Goal: Task Accomplishment & Management: Manage account settings

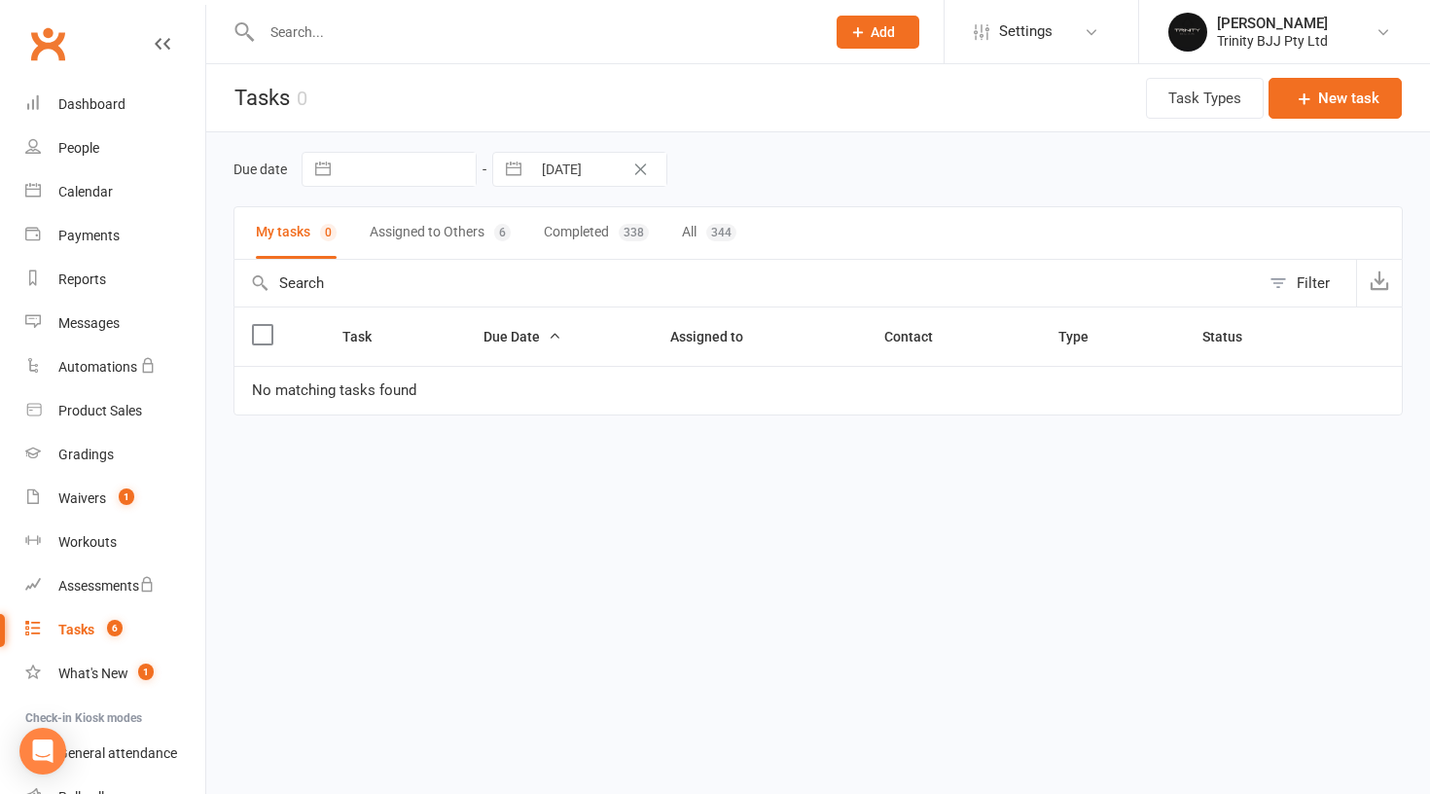
click at [872, 157] on div "Due date Navigate forward to interact with the calendar and select a date. Pres…" at bounding box center [817, 169] width 1169 height 35
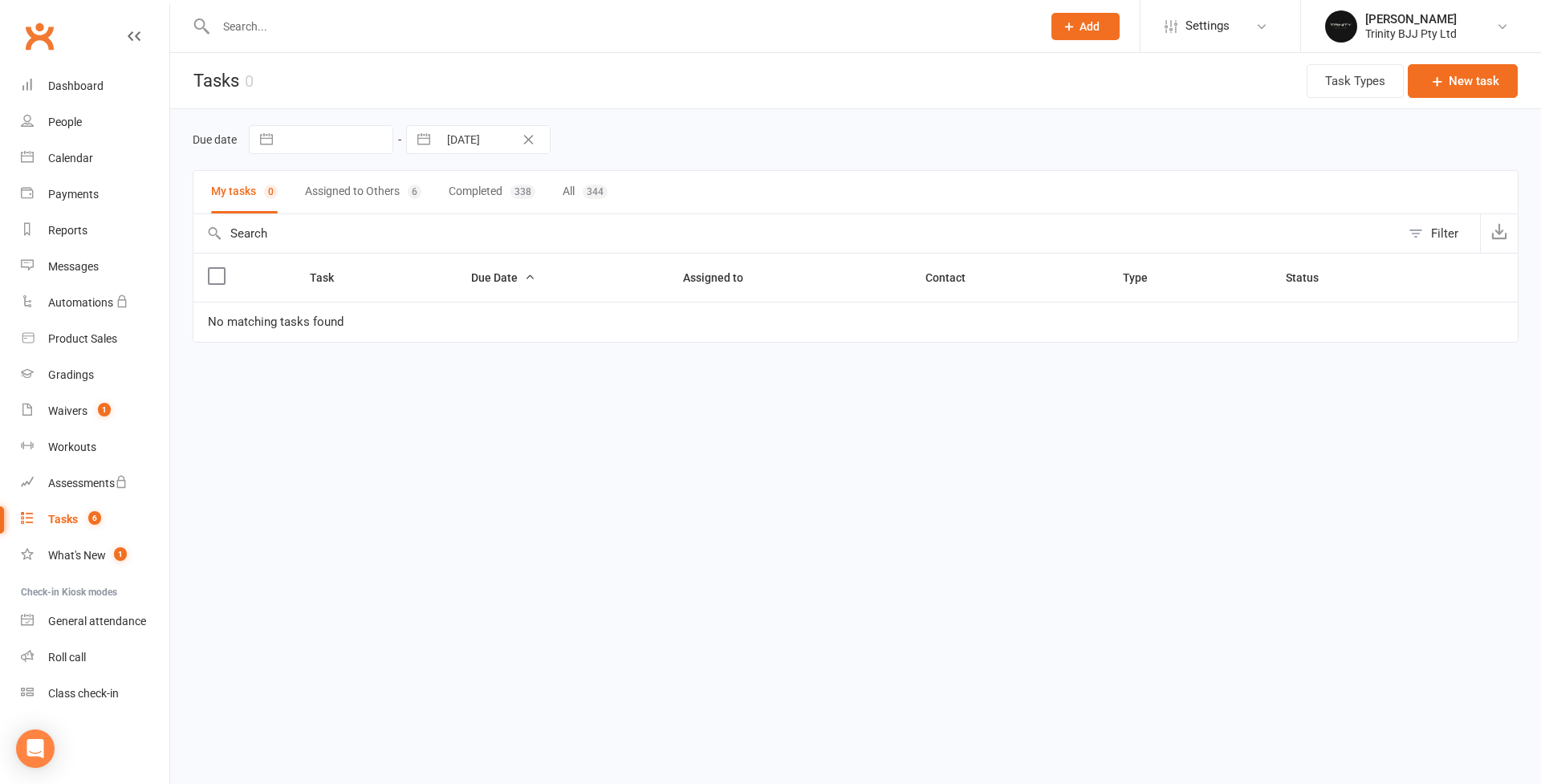
click at [71, 523] on div "Tasks" at bounding box center [63, 520] width 30 height 13
click at [64, 521] on div "Tasks" at bounding box center [63, 520] width 30 height 13
click at [342, 147] on input "text" at bounding box center [336, 139] width 111 height 27
select select "7"
select select "2025"
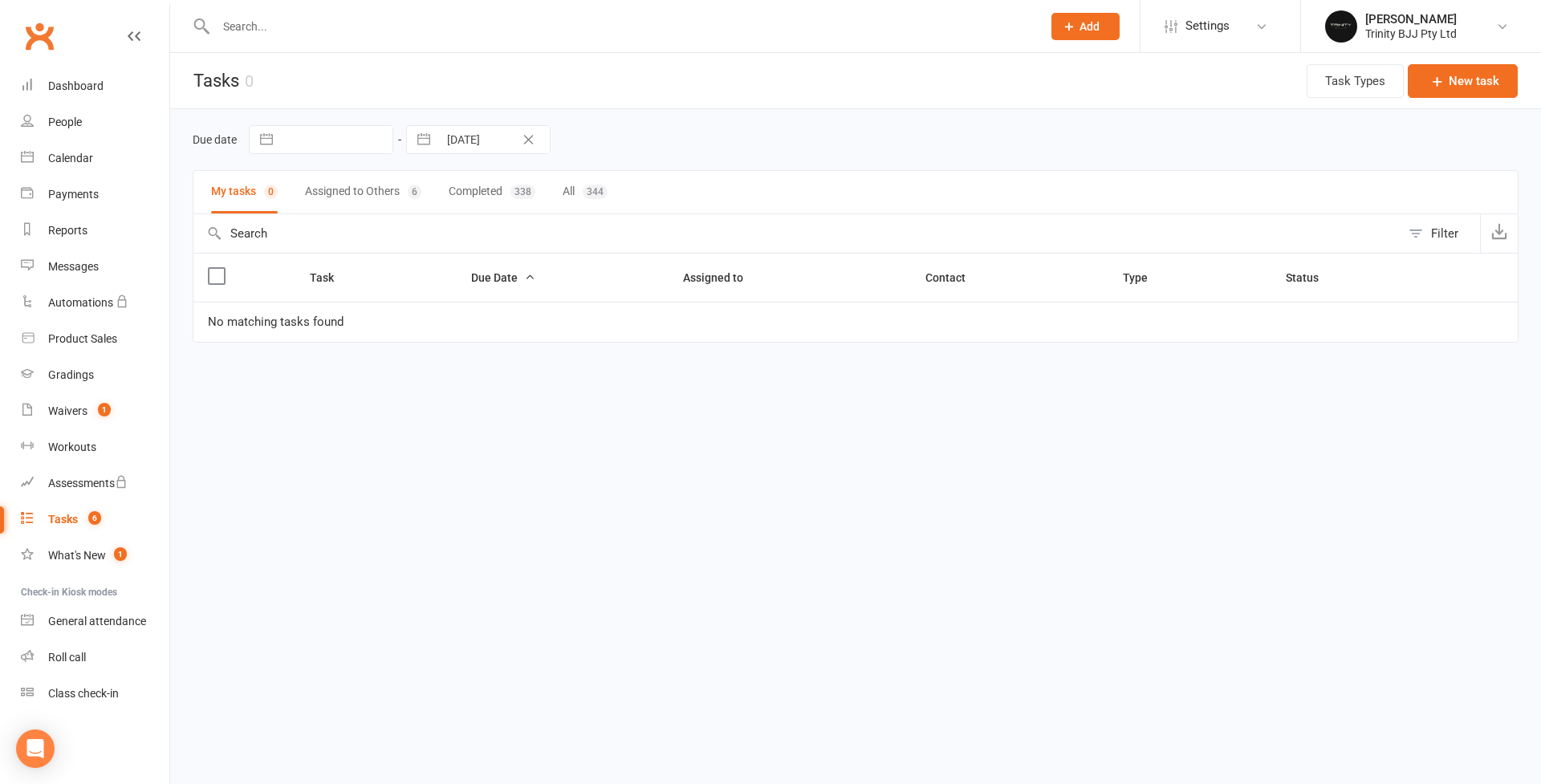
select select "8"
select select "2025"
select select "9"
select select "2025"
click at [427, 144] on button "button" at bounding box center [423, 139] width 29 height 27
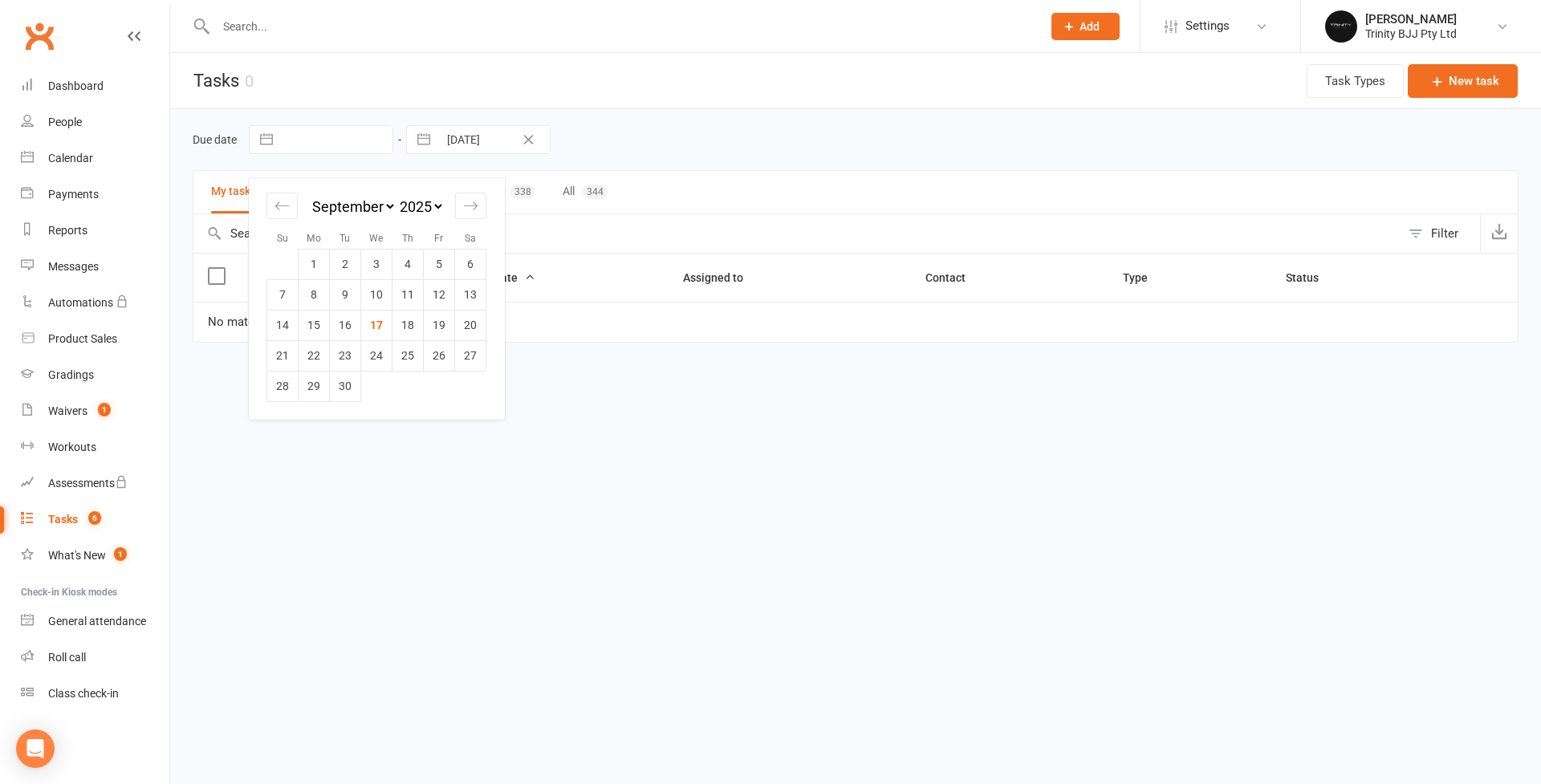
select select "7"
select select "2025"
select select "8"
select select "2025"
select select "9"
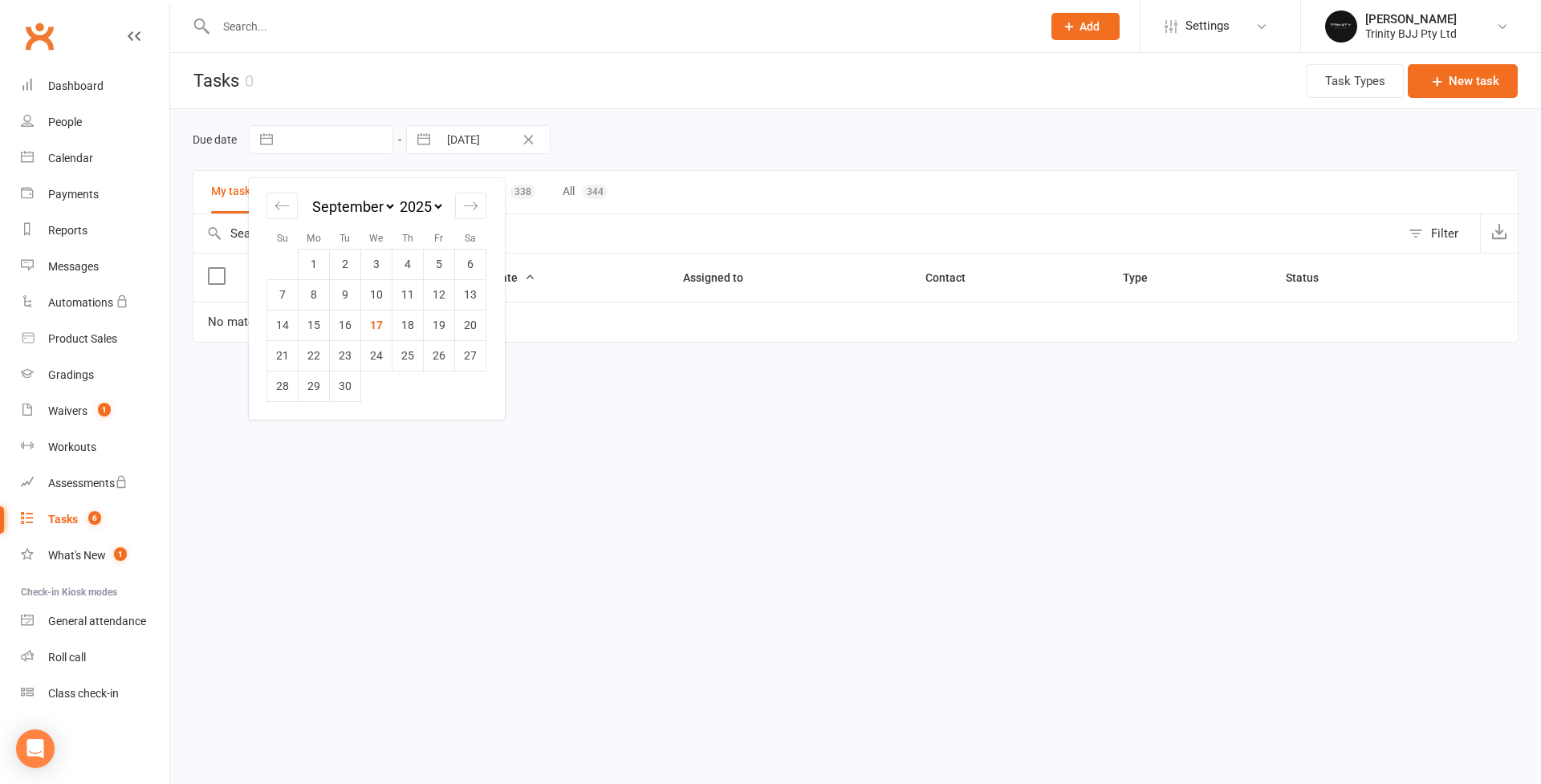
select select "2025"
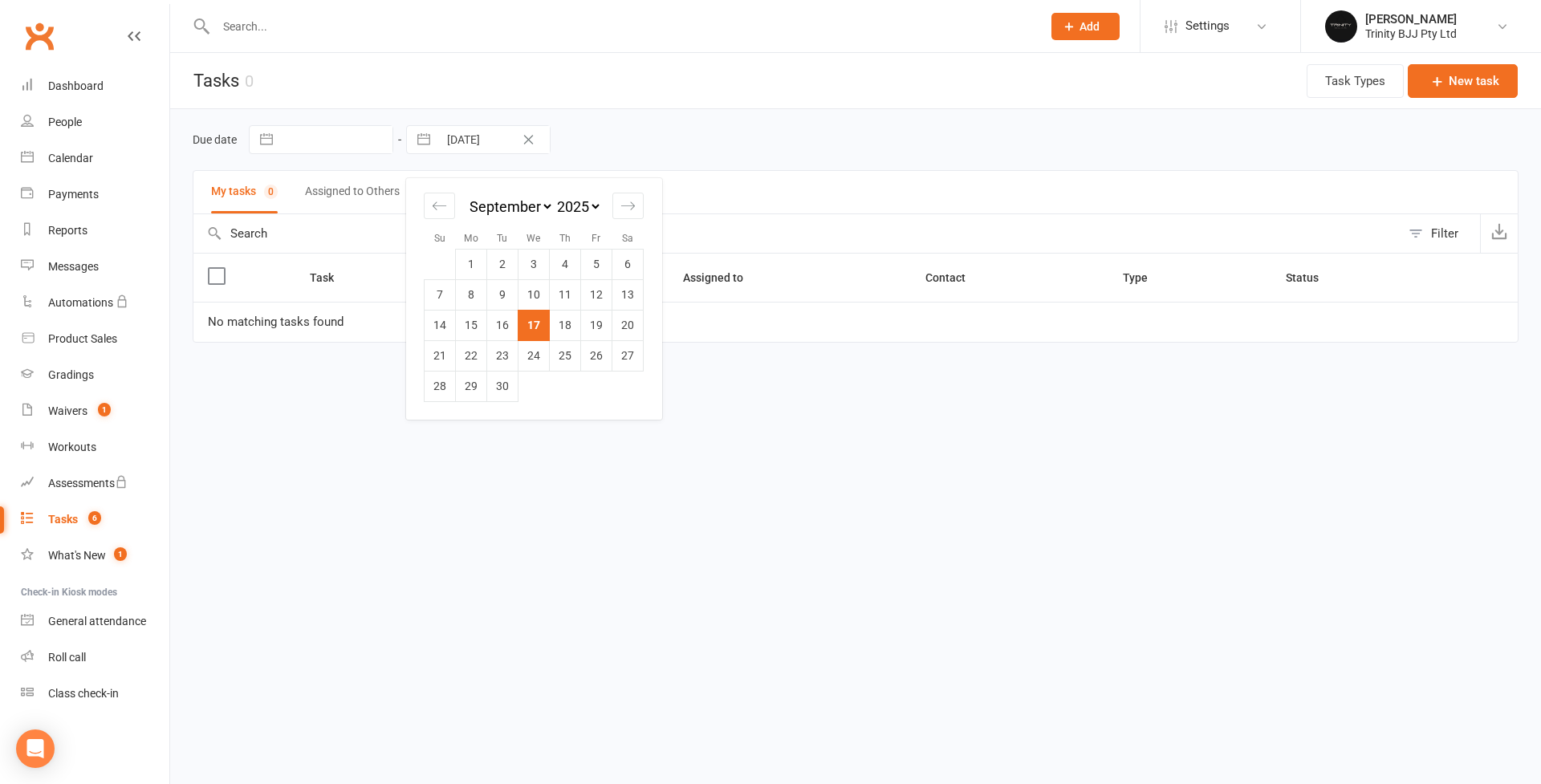
click at [534, 329] on td "17" at bounding box center [534, 324] width 31 height 31
click at [1179, 31] on link "Otamar Barreto Trinity BJJ Pty Ltd" at bounding box center [1421, 26] width 191 height 32
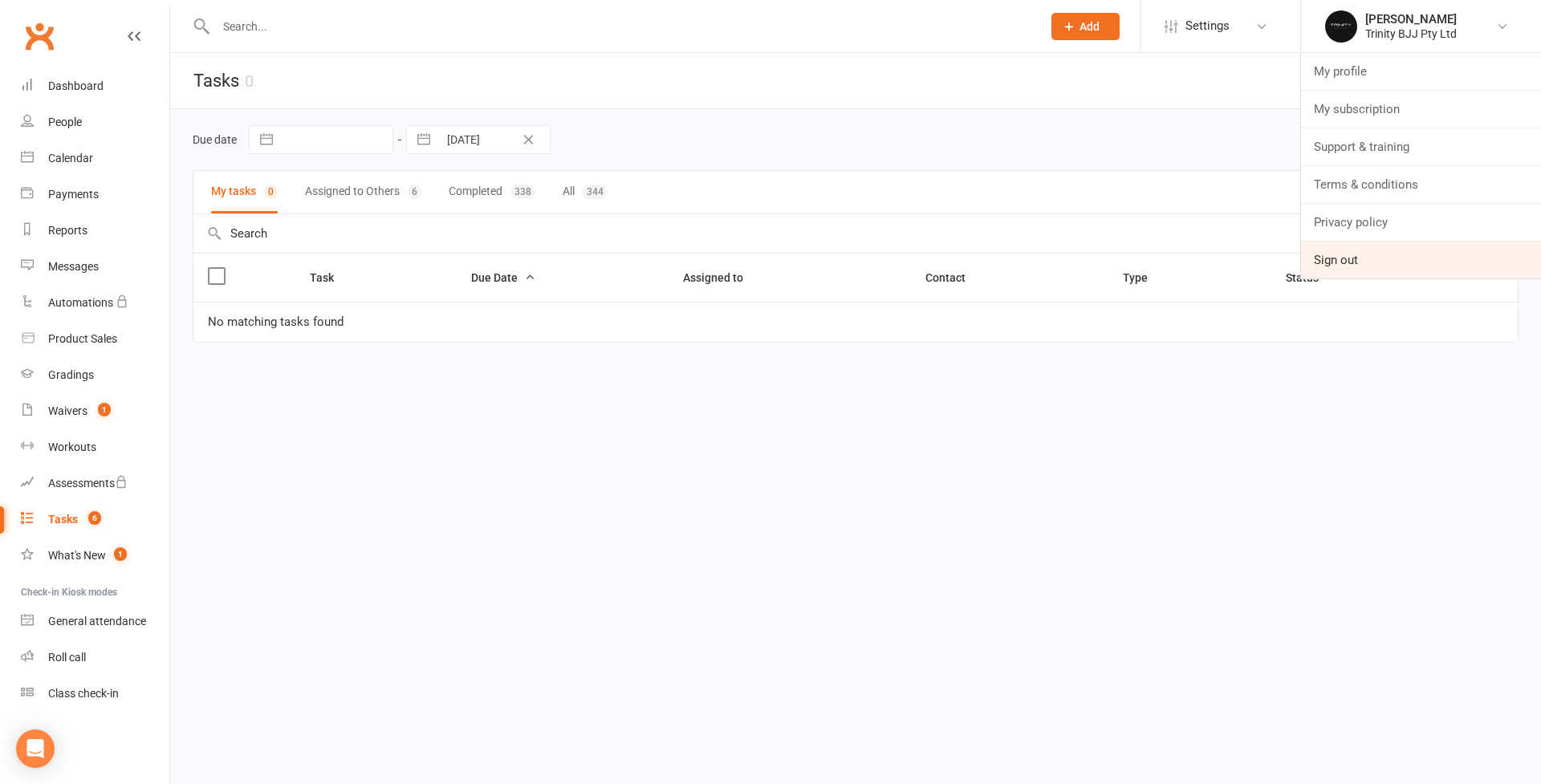
click at [1179, 253] on link "Sign out" at bounding box center [1421, 260] width 240 height 37
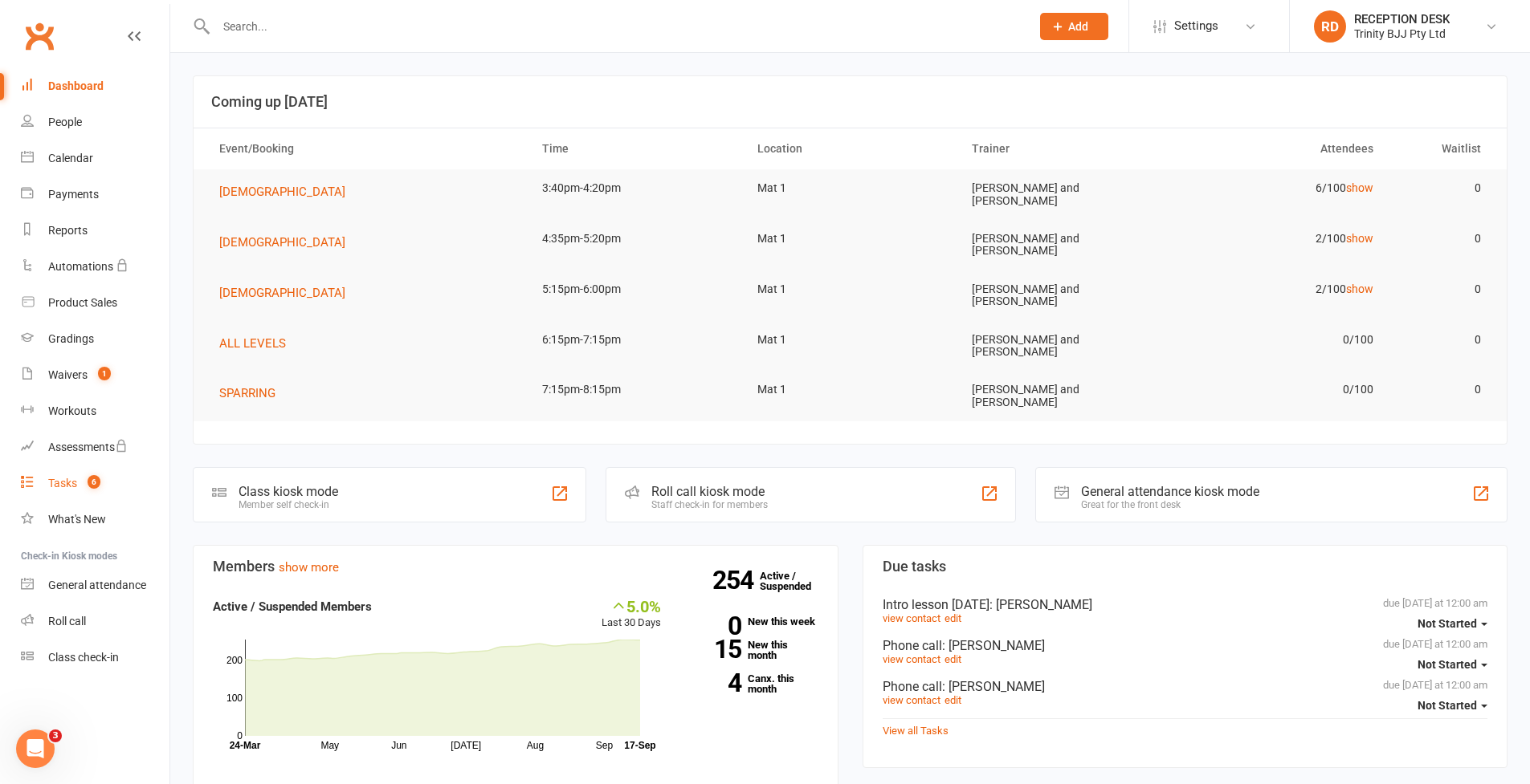
click at [64, 489] on div "Tasks" at bounding box center [62, 484] width 29 height 13
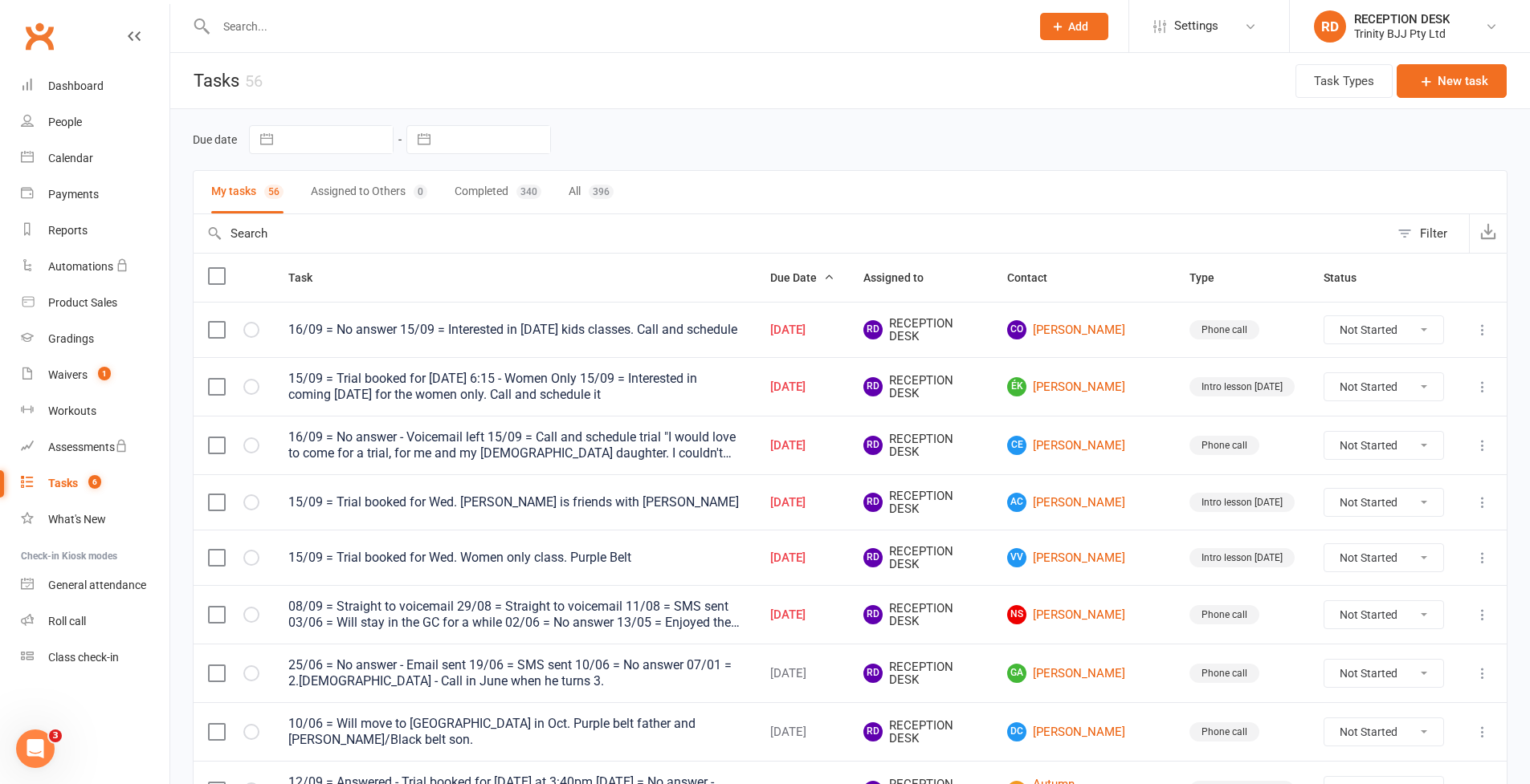
click at [425, 139] on button "button" at bounding box center [424, 139] width 29 height 27
select select "7"
select select "2025"
select select "8"
select select "2025"
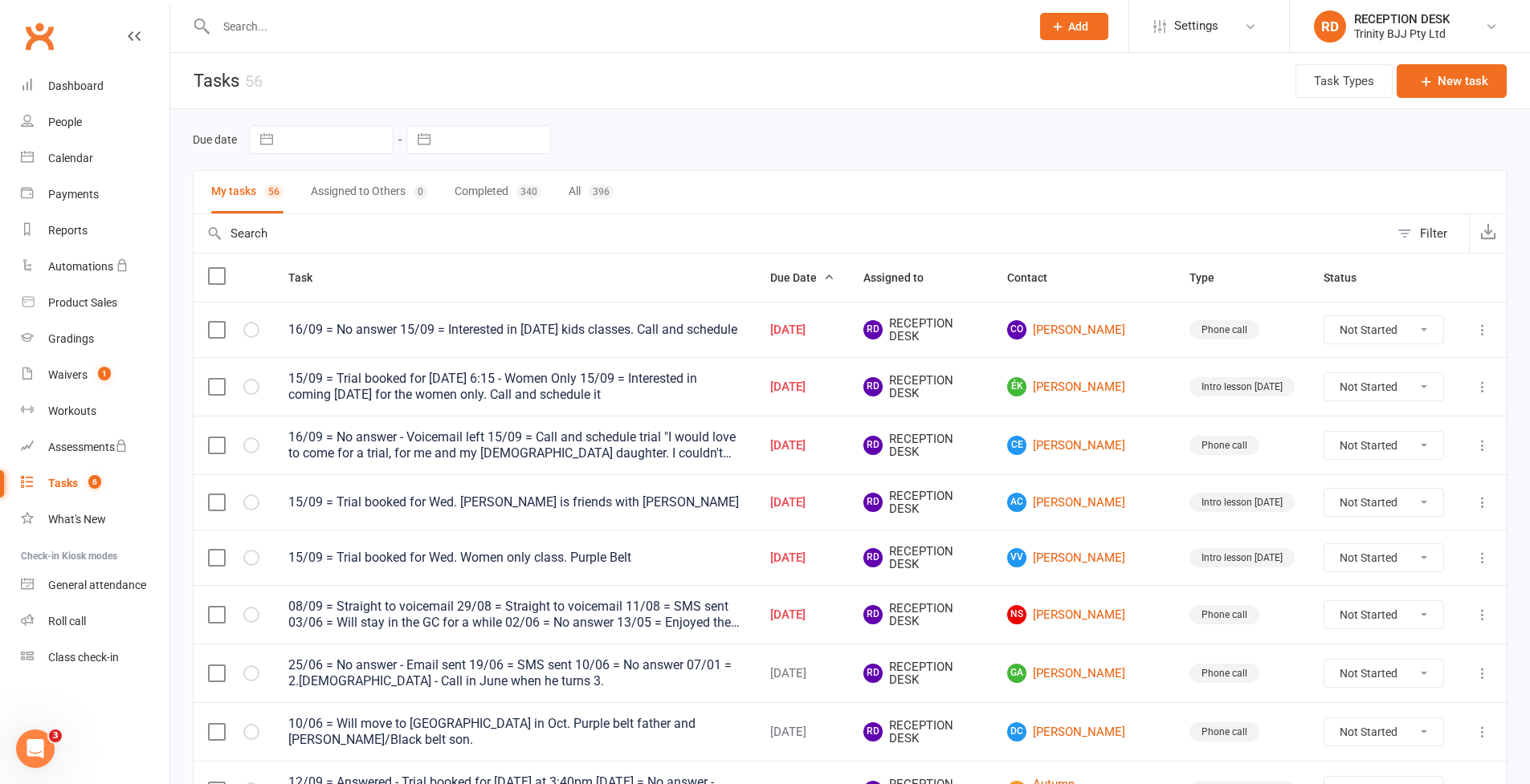
select select "9"
select select "2025"
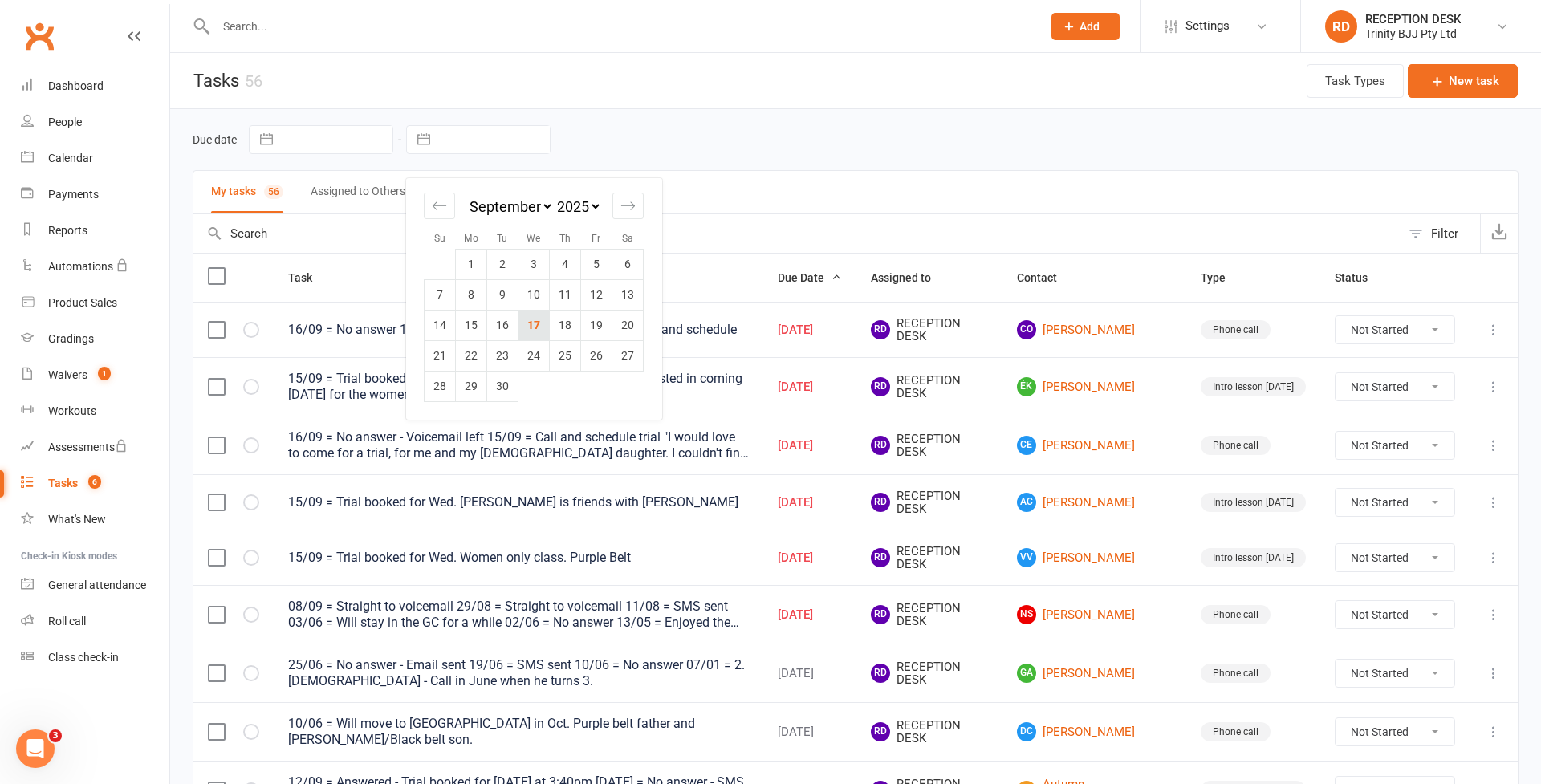
click at [542, 334] on td "17" at bounding box center [534, 324] width 31 height 31
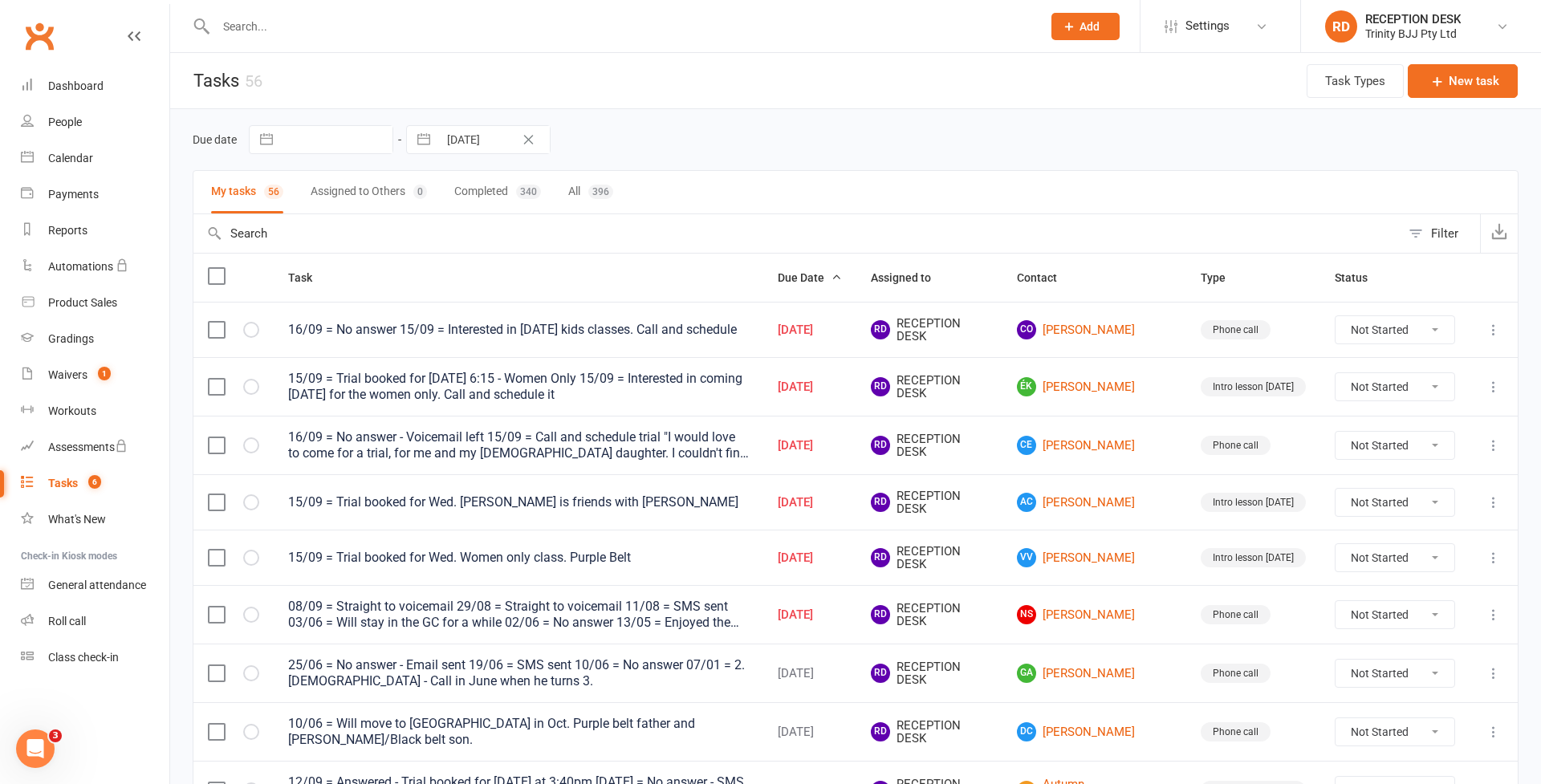
type input "[DATE]"
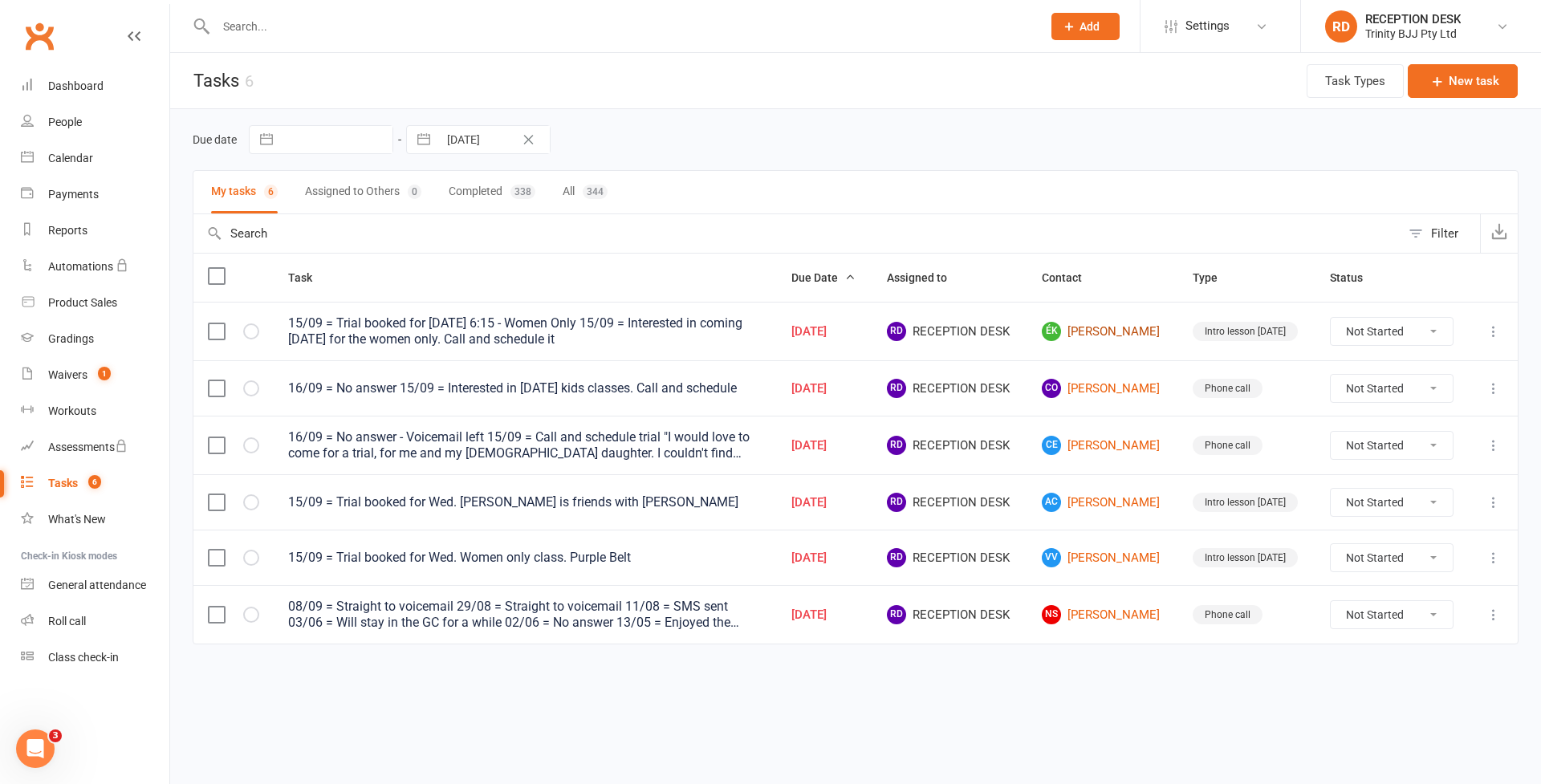
click at [1150, 338] on link "ÉK [PERSON_NAME]" at bounding box center [1102, 331] width 121 height 19
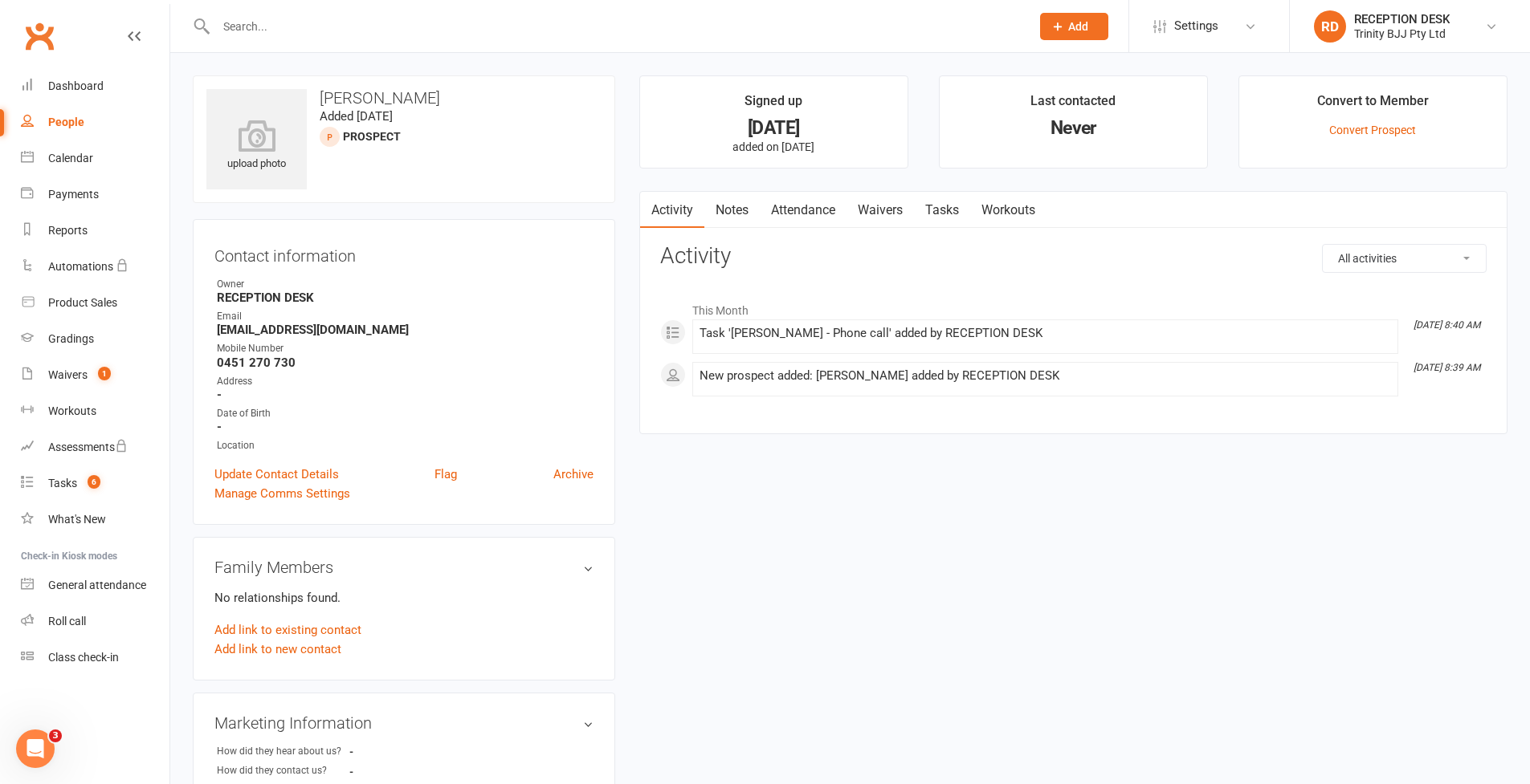
click at [951, 212] on link "Tasks" at bounding box center [942, 210] width 56 height 37
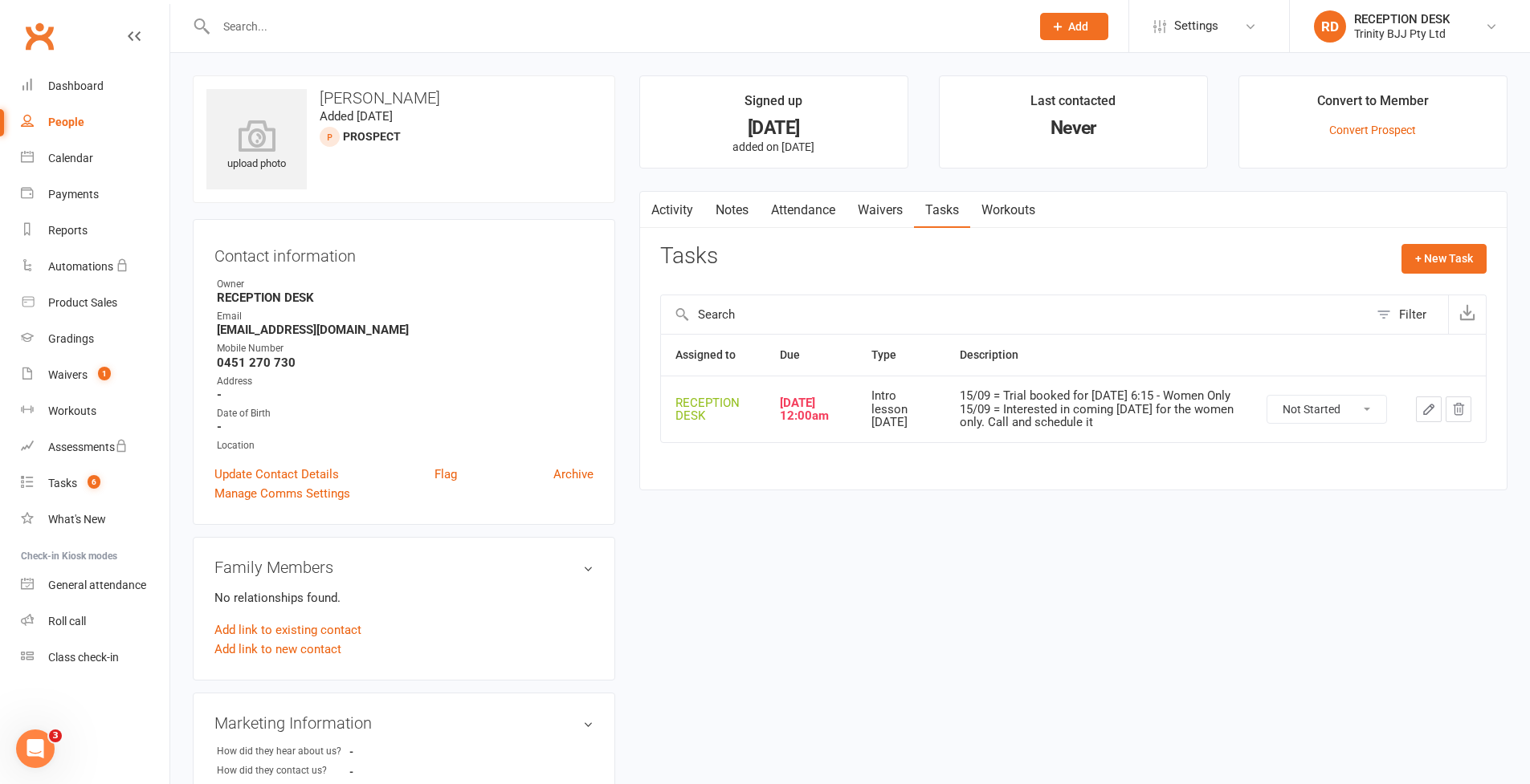
click at [1424, 404] on icon "button" at bounding box center [1429, 409] width 15 height 15
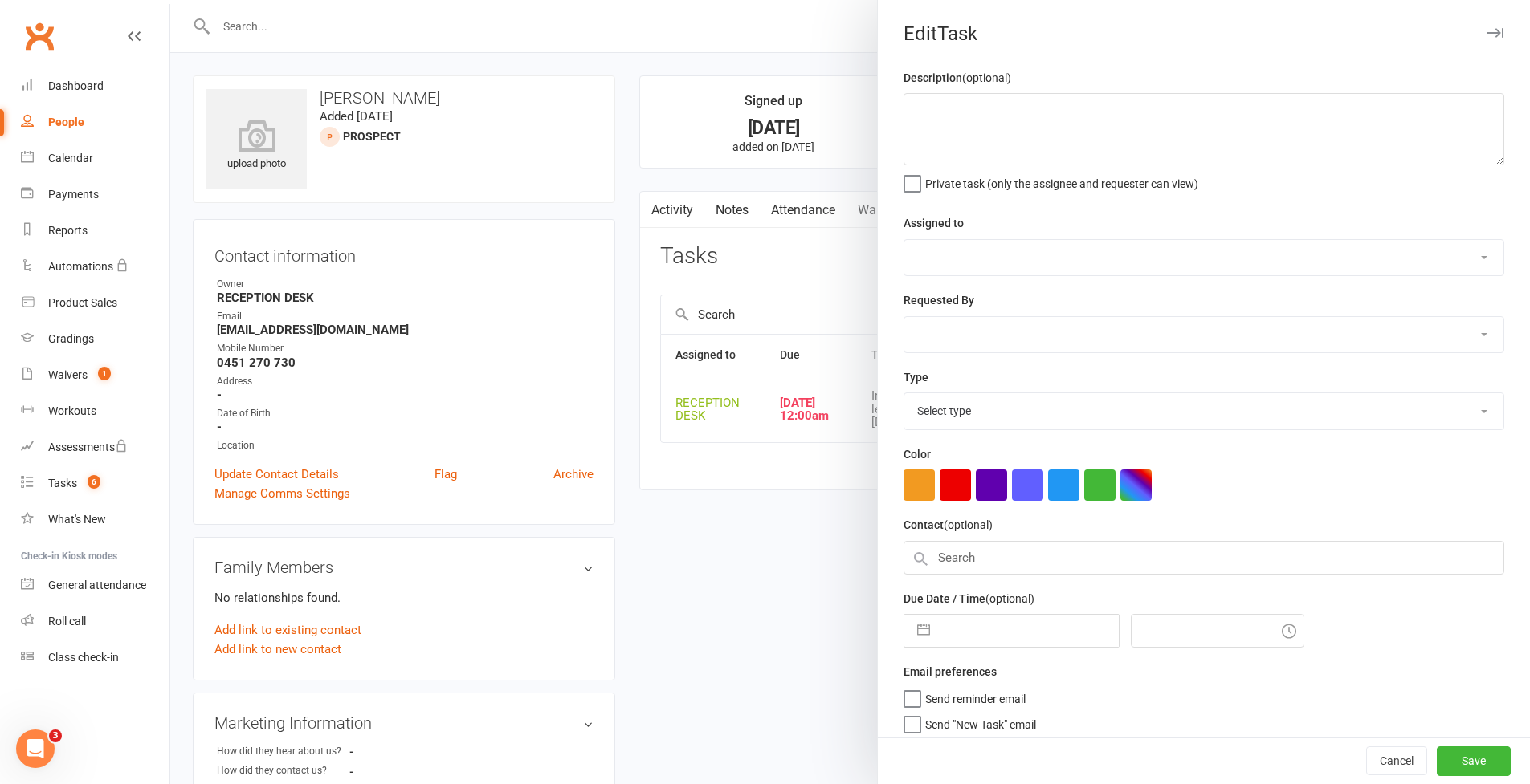
type textarea "15/09 = Trial booked for [DATE] 6:15 - Women Only 15/09 = Interested in coming …"
select select "53742"
type input "[DATE]"
type input "12:00am"
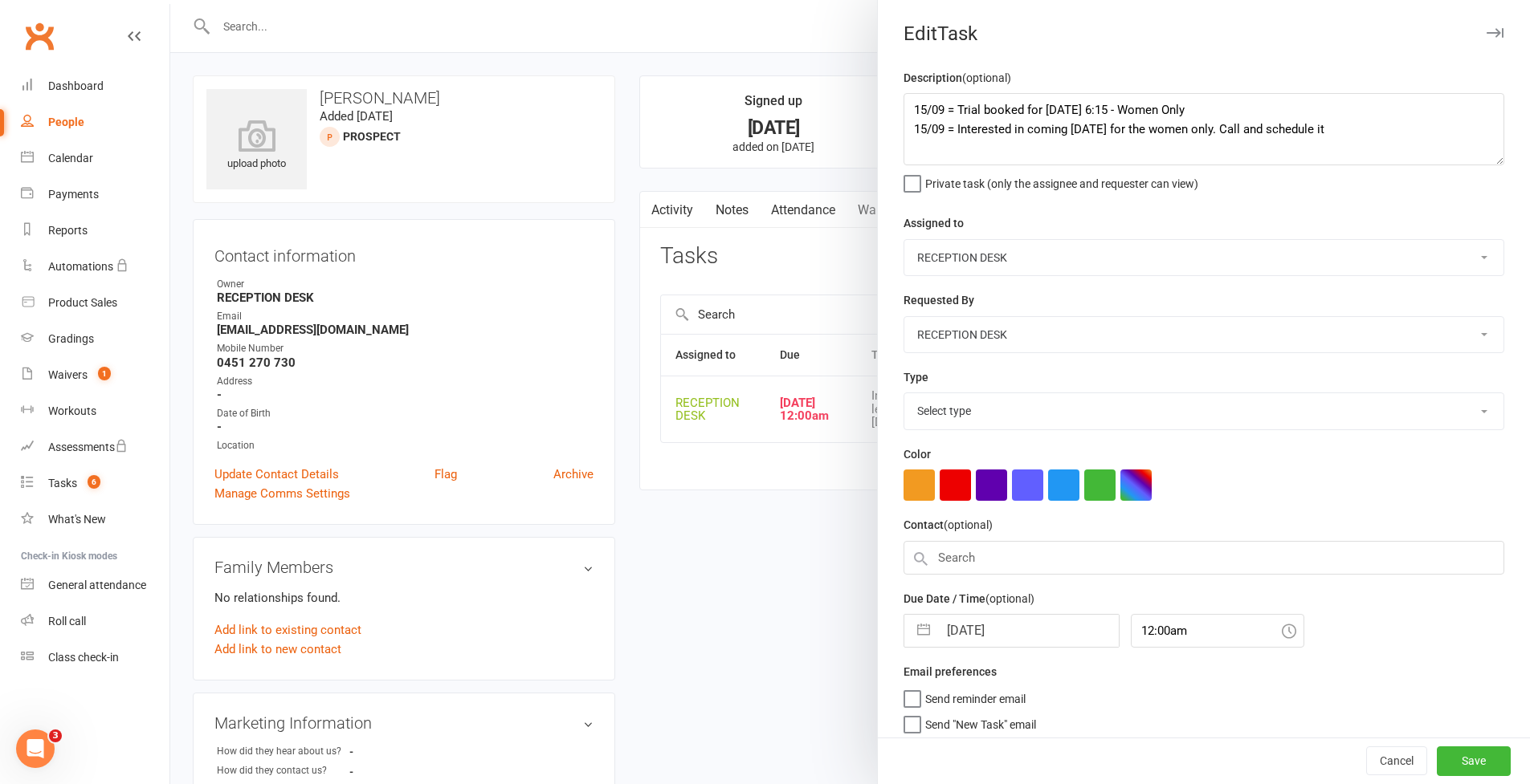
select select "30477"
click at [915, 621] on button "button" at bounding box center [923, 626] width 29 height 32
select select "7"
select select "2025"
select select "8"
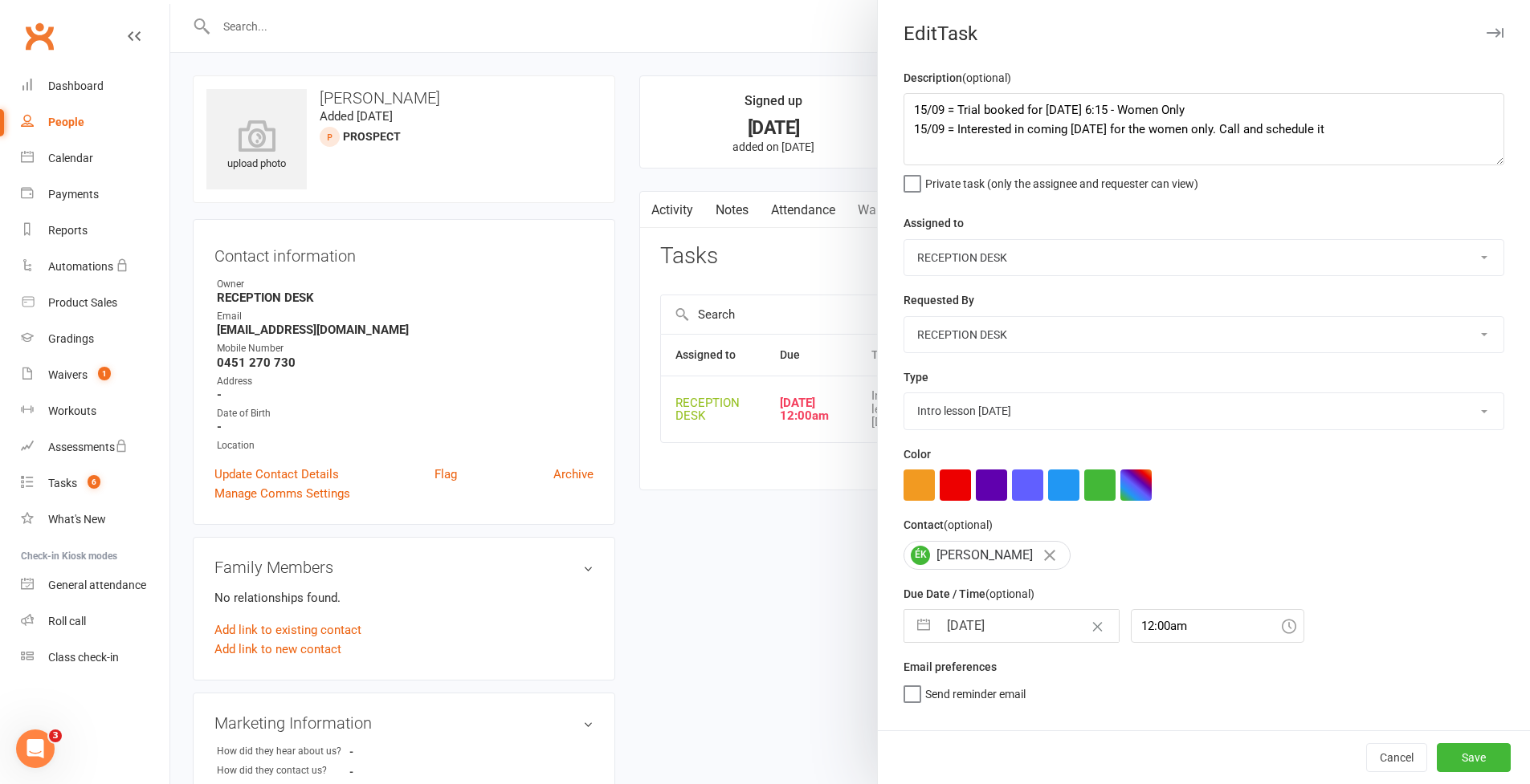
select select "2025"
select select "9"
select select "2025"
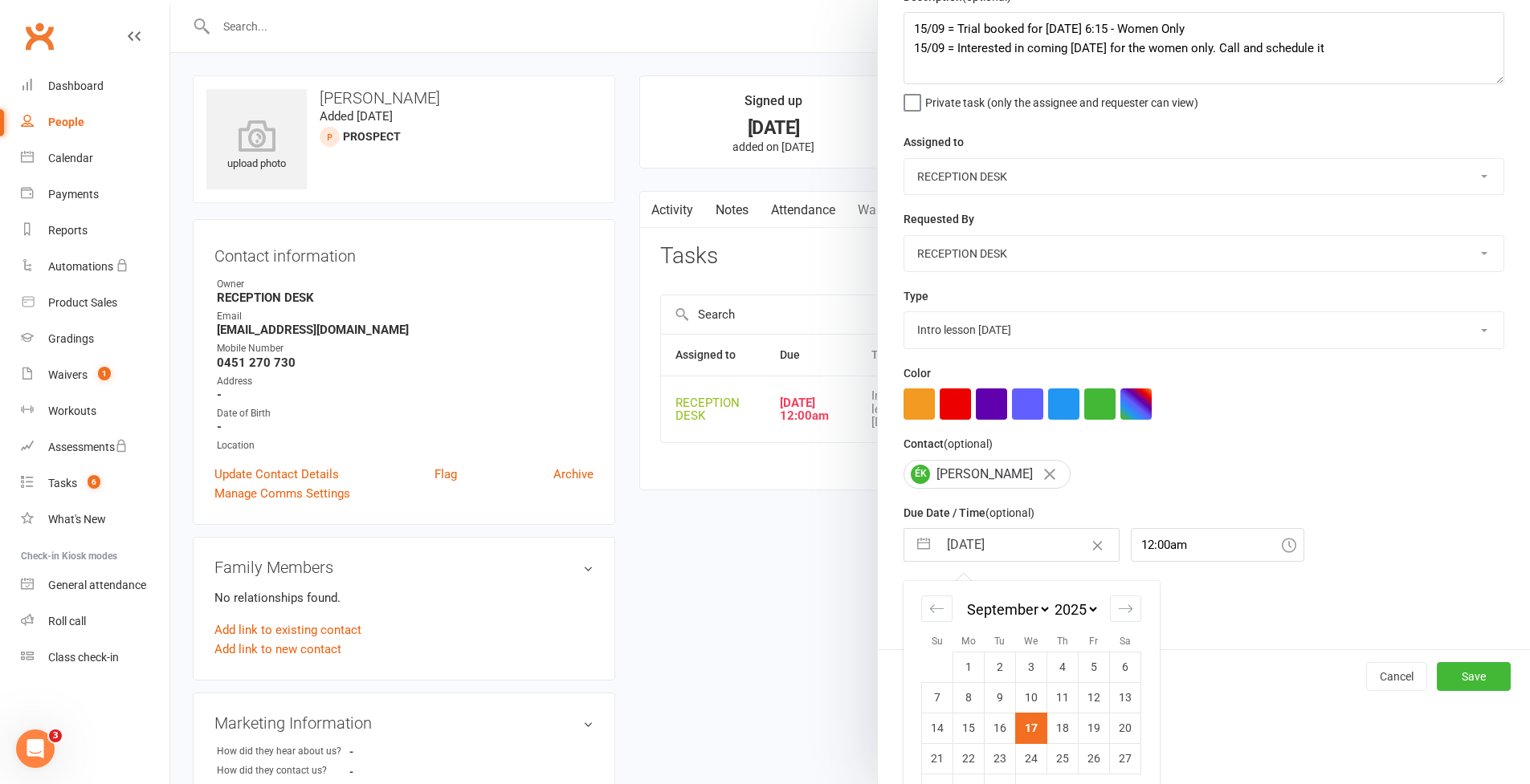
scroll to position [116, 0]
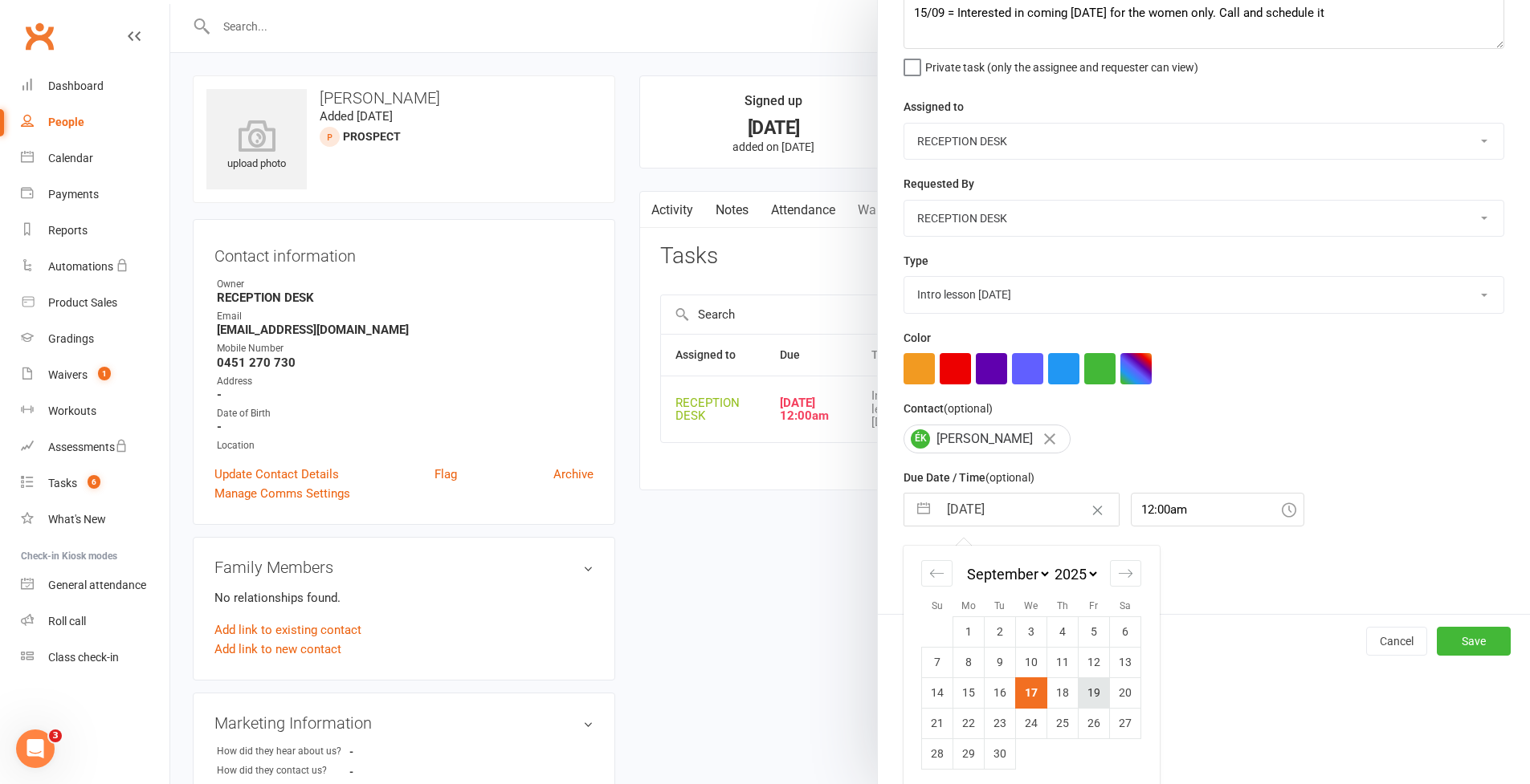
click at [1086, 687] on td "19" at bounding box center [1094, 692] width 31 height 31
type input "[DATE]"
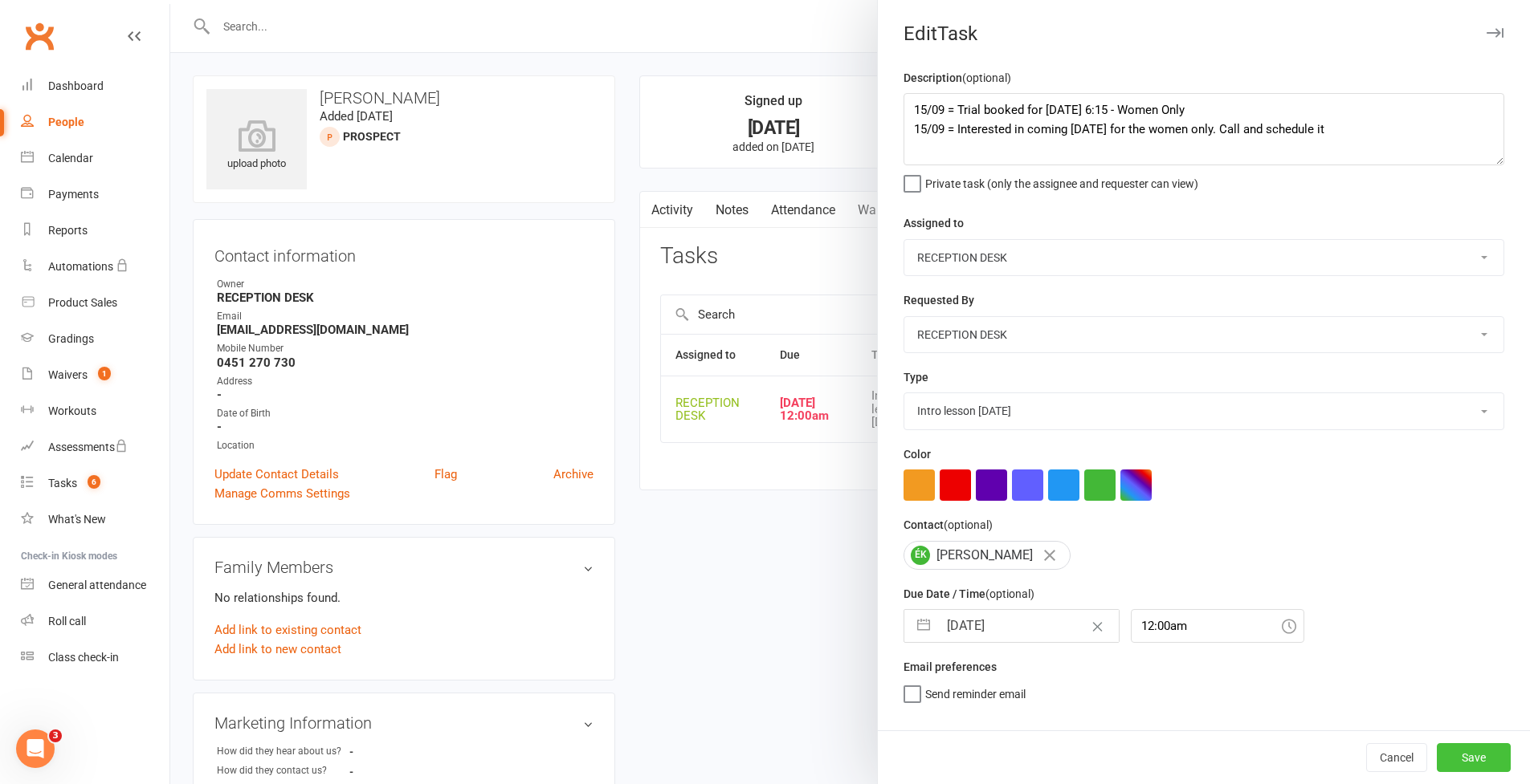
click at [1471, 761] on button "Save" at bounding box center [1473, 758] width 73 height 29
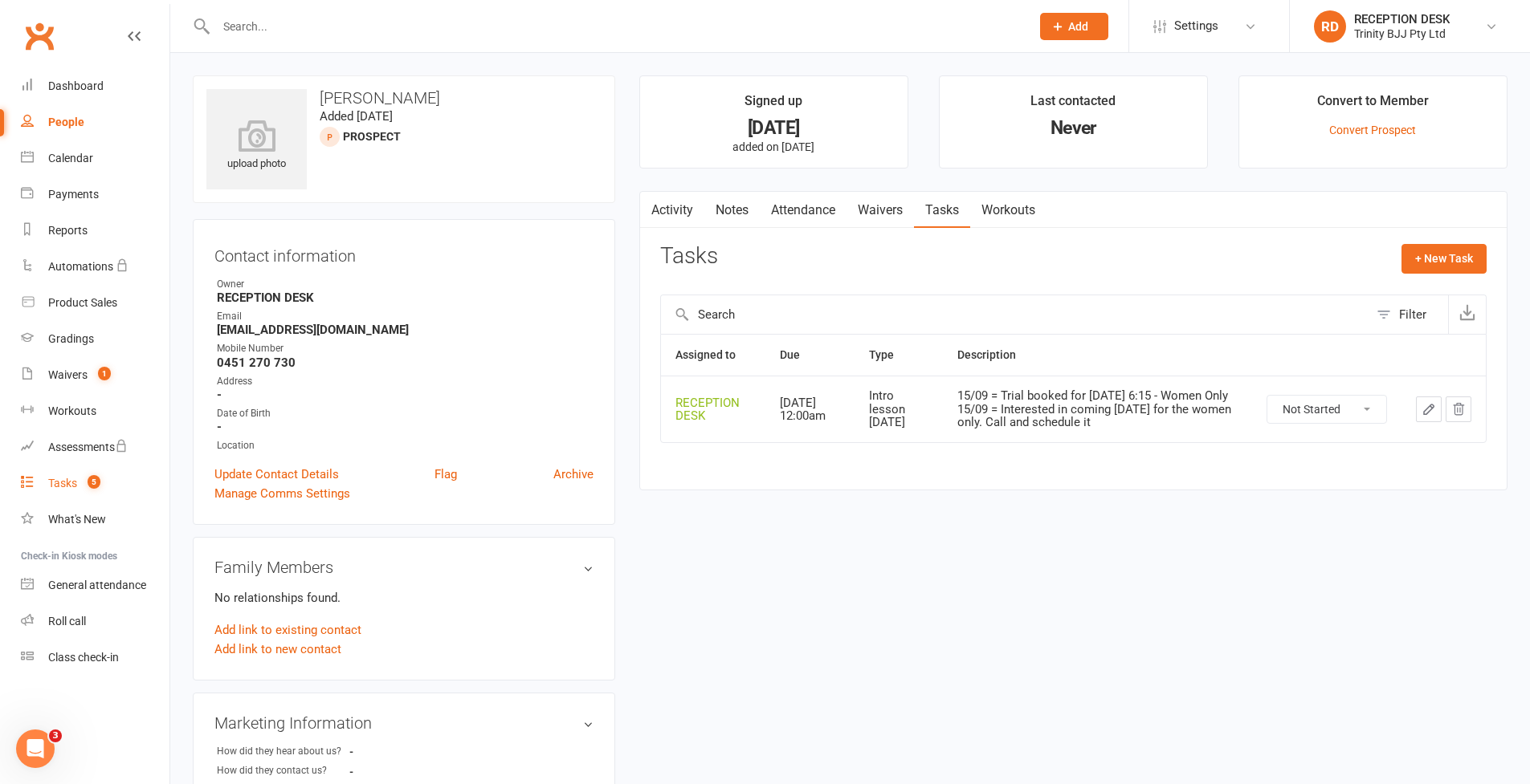
click at [57, 483] on div "Tasks" at bounding box center [62, 484] width 29 height 13
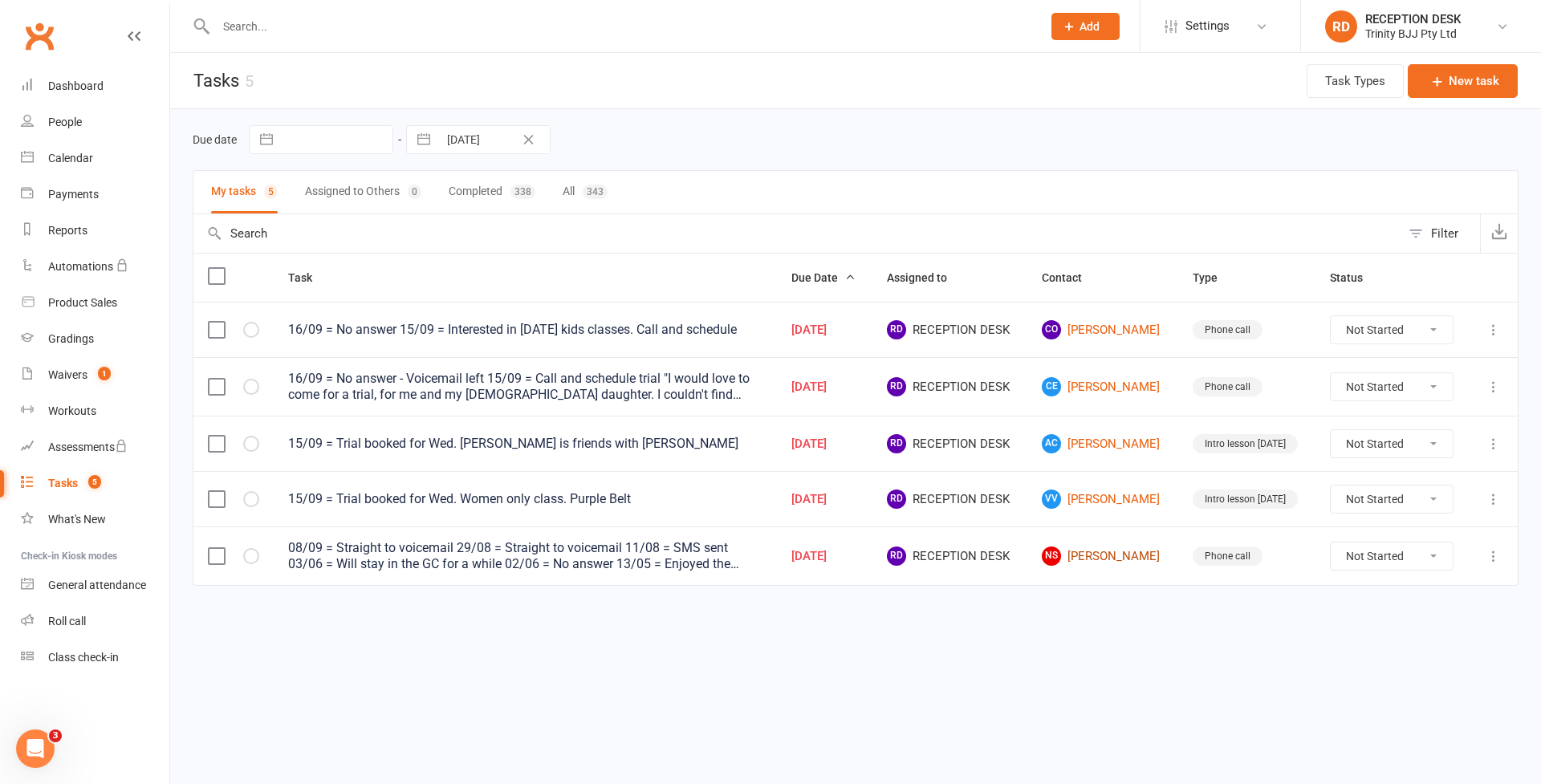
click at [1142, 562] on link "NS [PERSON_NAME]" at bounding box center [1102, 555] width 121 height 19
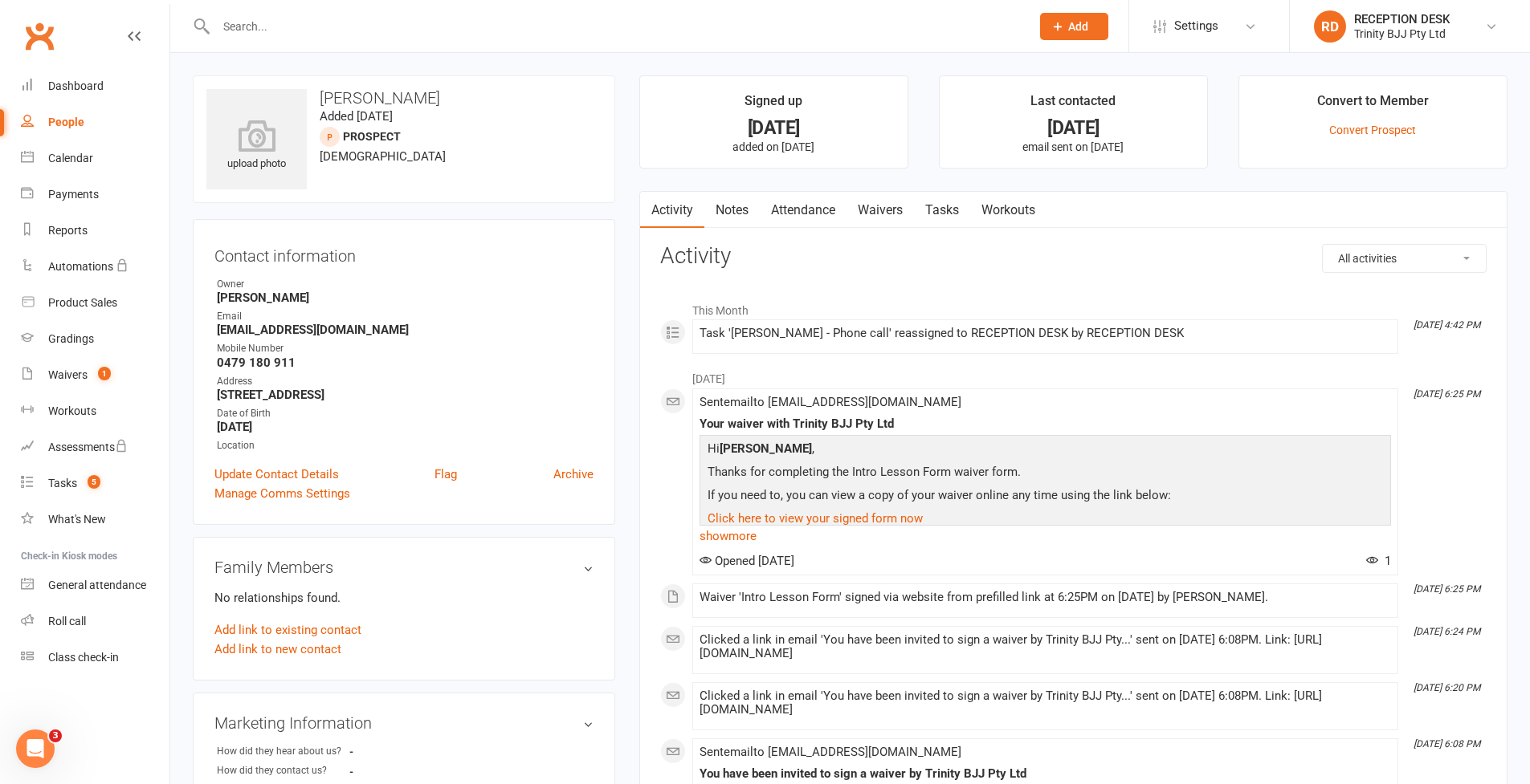
click at [954, 205] on link "Tasks" at bounding box center [942, 210] width 56 height 37
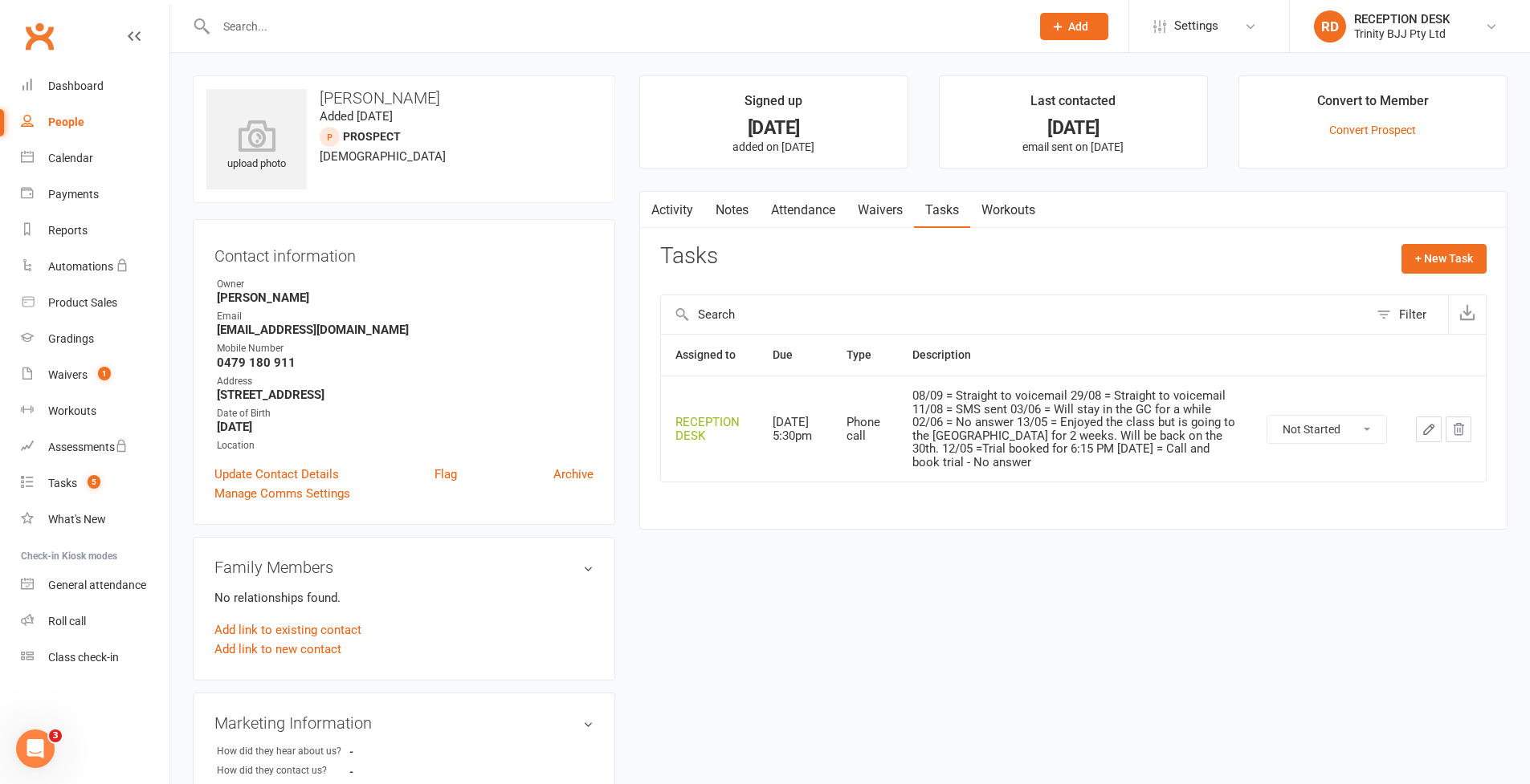
click at [1431, 435] on button "button" at bounding box center [1428, 429] width 26 height 26
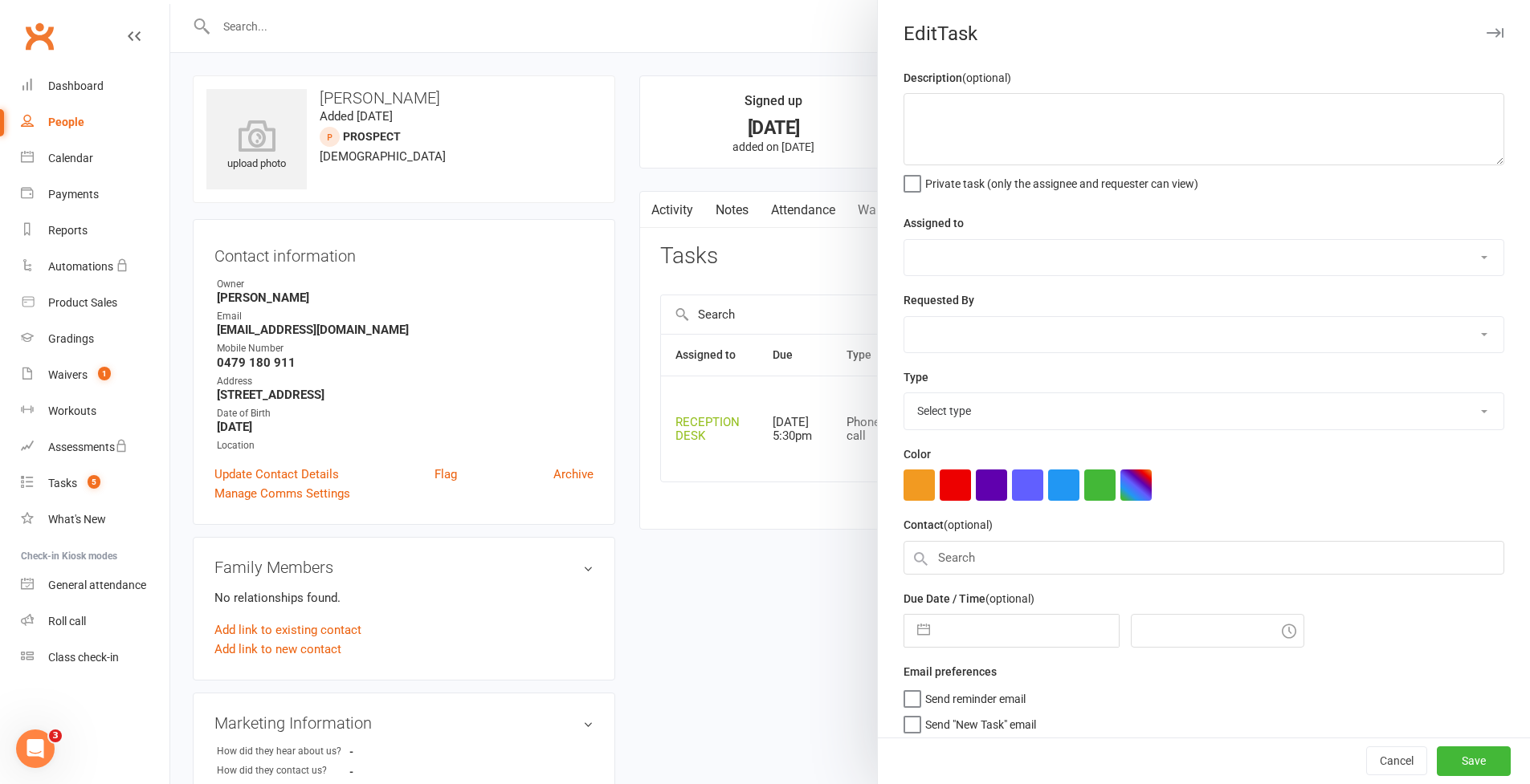
type textarea "08/09 = Straight to voicemail 29/08 = Straight to voicemail 11/08 = SMS sent 03…"
select select "53742"
select select "49772"
type input "[DATE]"
type input "5:30pm"
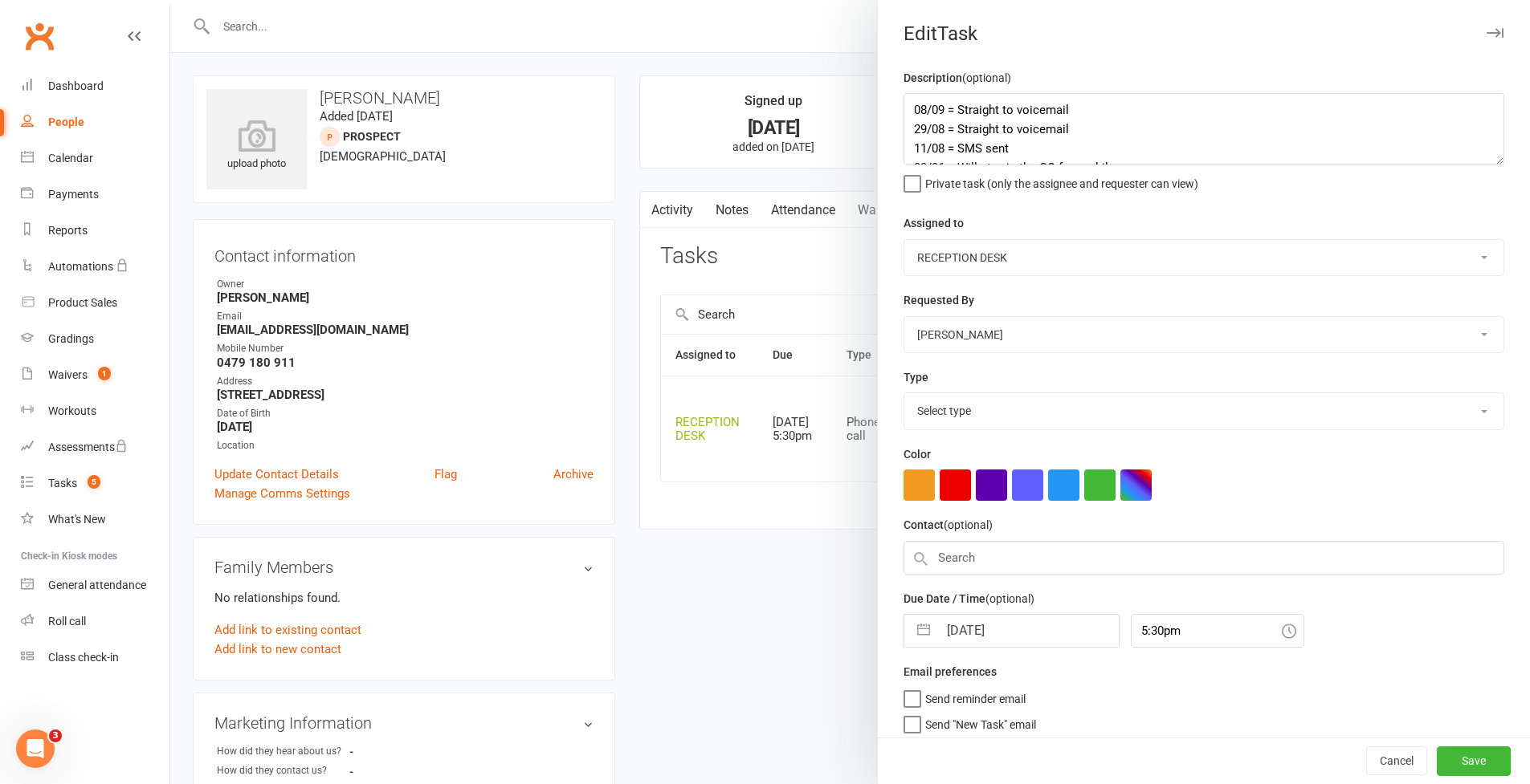
select select "28721"
drag, startPoint x: 946, startPoint y: 109, endPoint x: 1111, endPoint y: 113, distance: 165.0
click at [1111, 113] on textarea "08/09 = Straight to voicemail 29/08 = Straight to voicemail 11/08 = SMS sent 03…" at bounding box center [1204, 130] width 601 height 73
click at [961, 147] on textarea "08/09 = Straight to voicemail 29/08 = Straight to voicemail 11/08 = SMS sent 03…" at bounding box center [1204, 130] width 601 height 73
drag, startPoint x: 919, startPoint y: 103, endPoint x: 905, endPoint y: 116, distance: 19.1
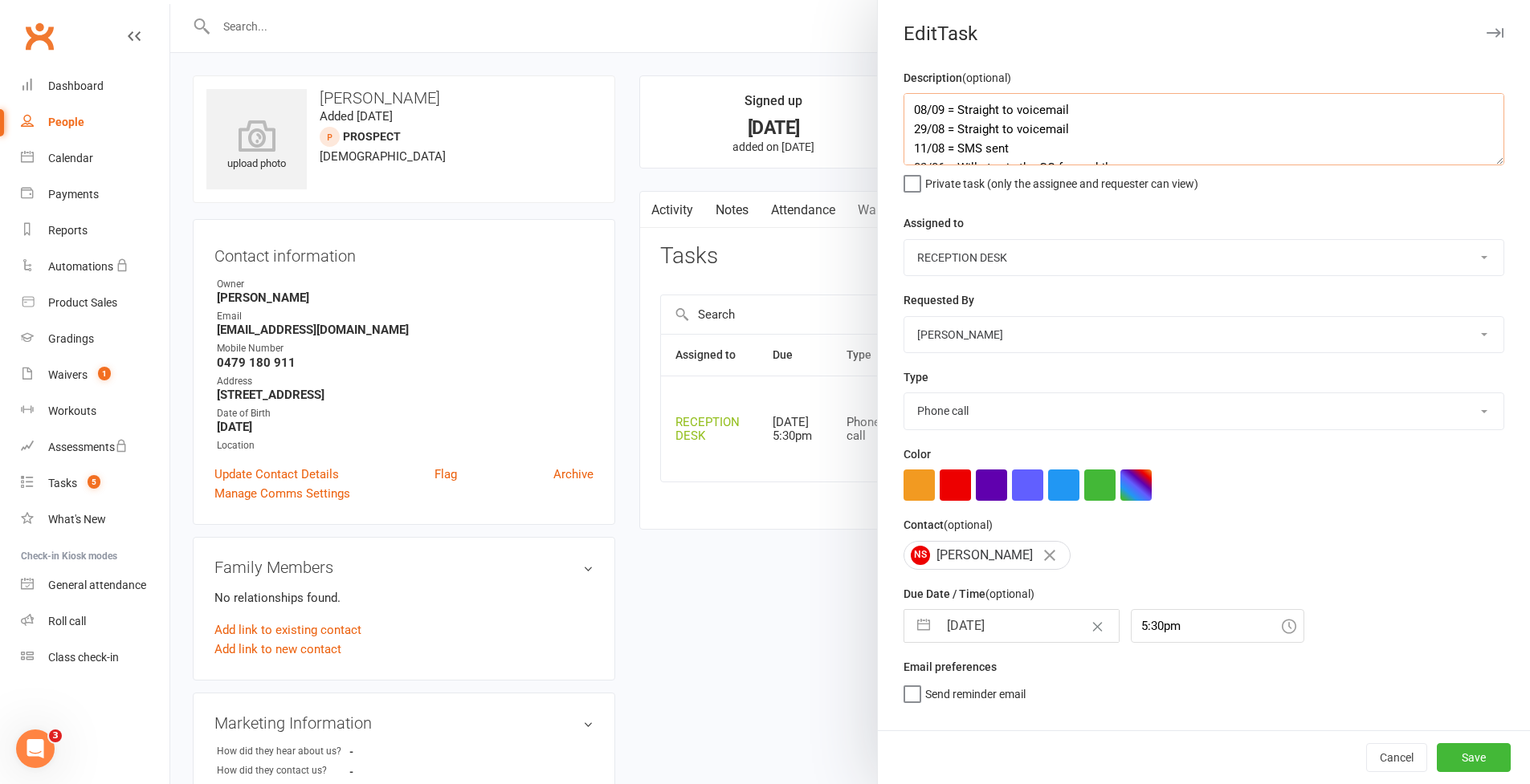
click at [915, 105] on textarea "08/09 = Straight to voicemail 29/08 = Straight to voicemail 11/08 = SMS sent 03…" at bounding box center [1204, 130] width 601 height 73
drag, startPoint x: 907, startPoint y: 111, endPoint x: 924, endPoint y: 135, distance: 29.4
click at [907, 111] on textarea "08/09 = Straight to voicemail 29/08 = Straight to voicemail 11/08 = SMS sent 03…" at bounding box center [1204, 130] width 601 height 73
paste textarea "= Straight to voicemail"
click at [954, 111] on textarea "16/09 = = Straight to voicemail 08/09 = Straight to voicemail 29/08 = Straight …" at bounding box center [1204, 130] width 601 height 73
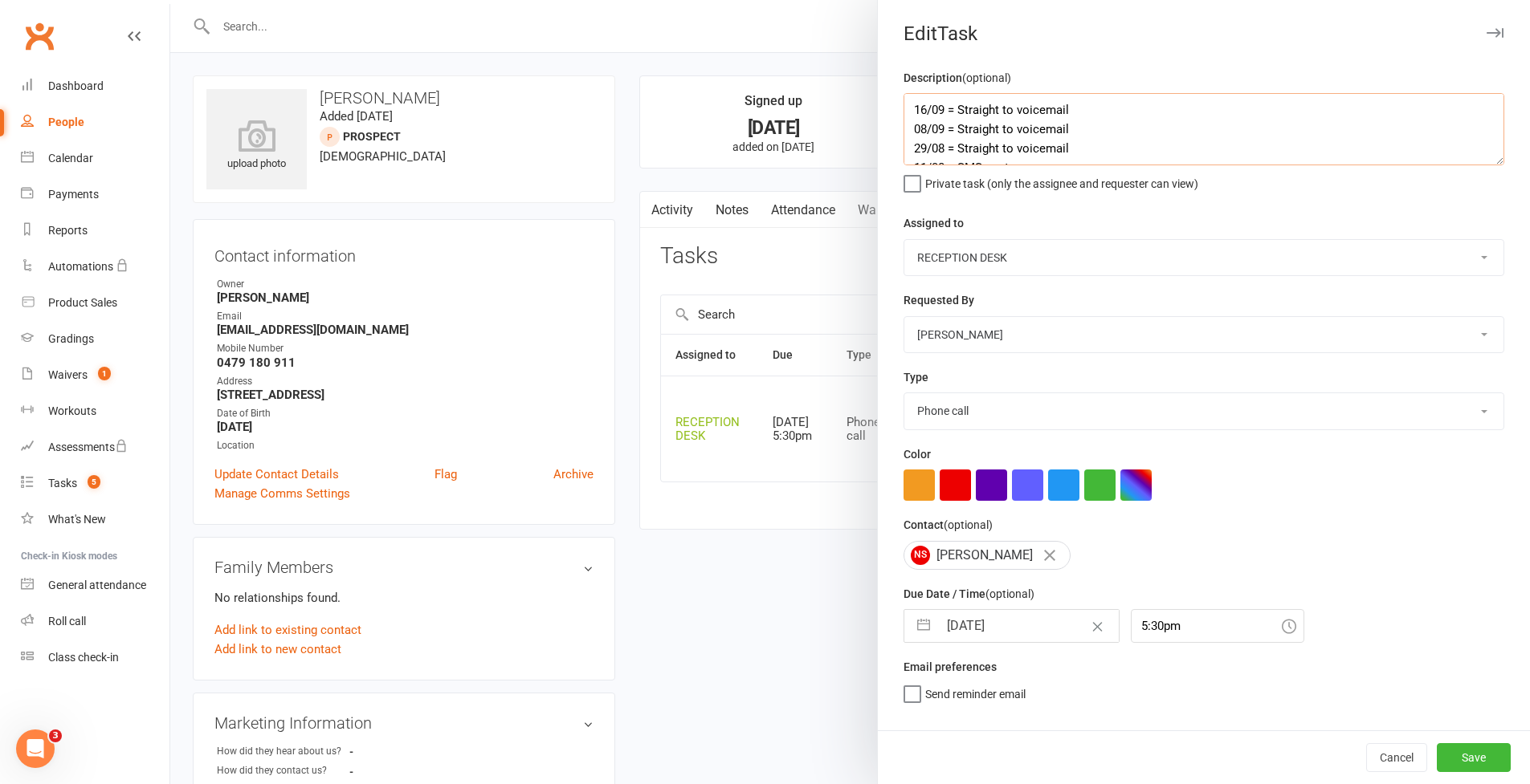
type textarea "16/09 = Straight to voicemail 08/09 = Straight to voicemail 29/08 = Straight to…"
click at [917, 626] on button "button" at bounding box center [923, 626] width 29 height 32
select select "7"
select select "2025"
select select "8"
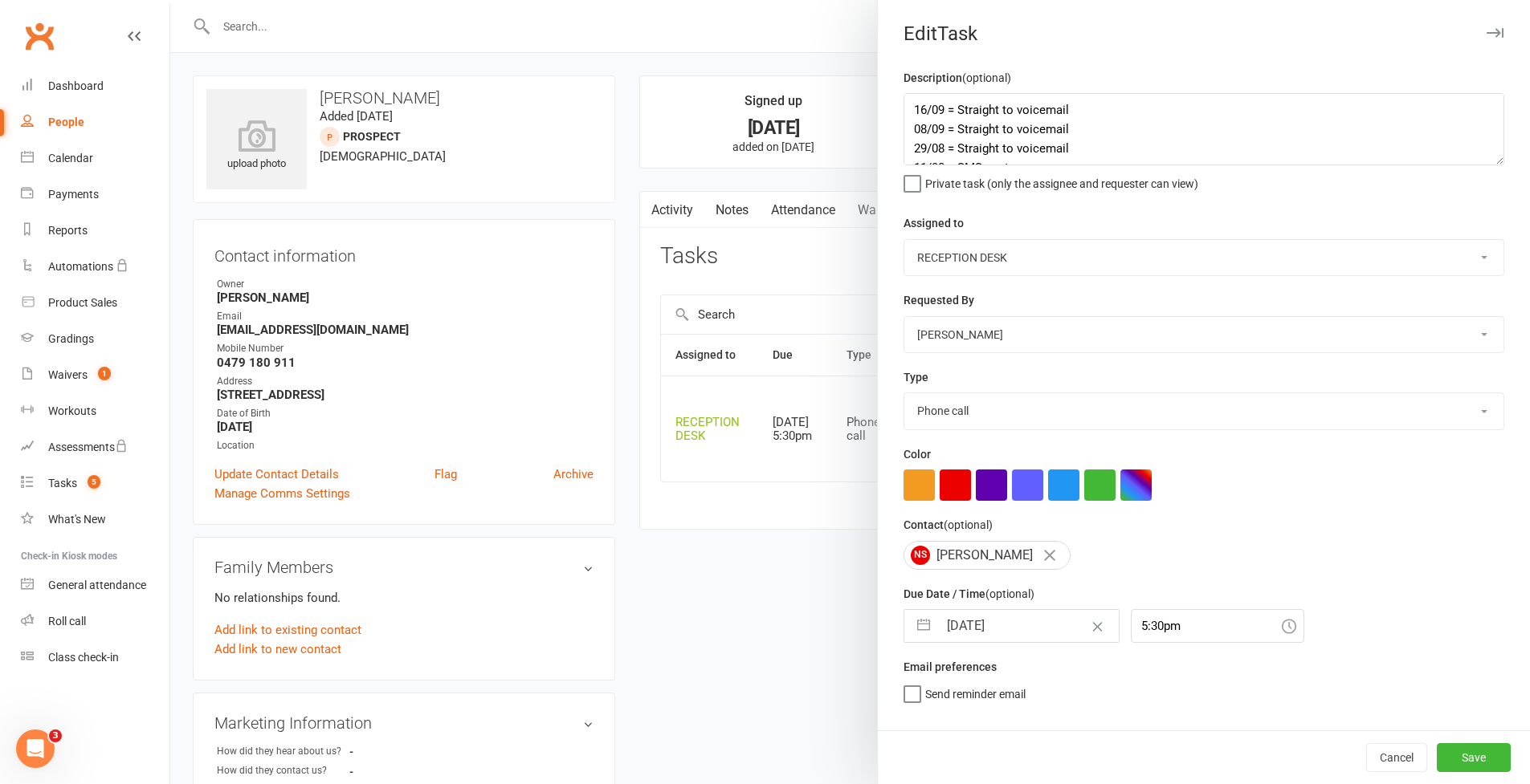
select select "2025"
select select "9"
select select "2025"
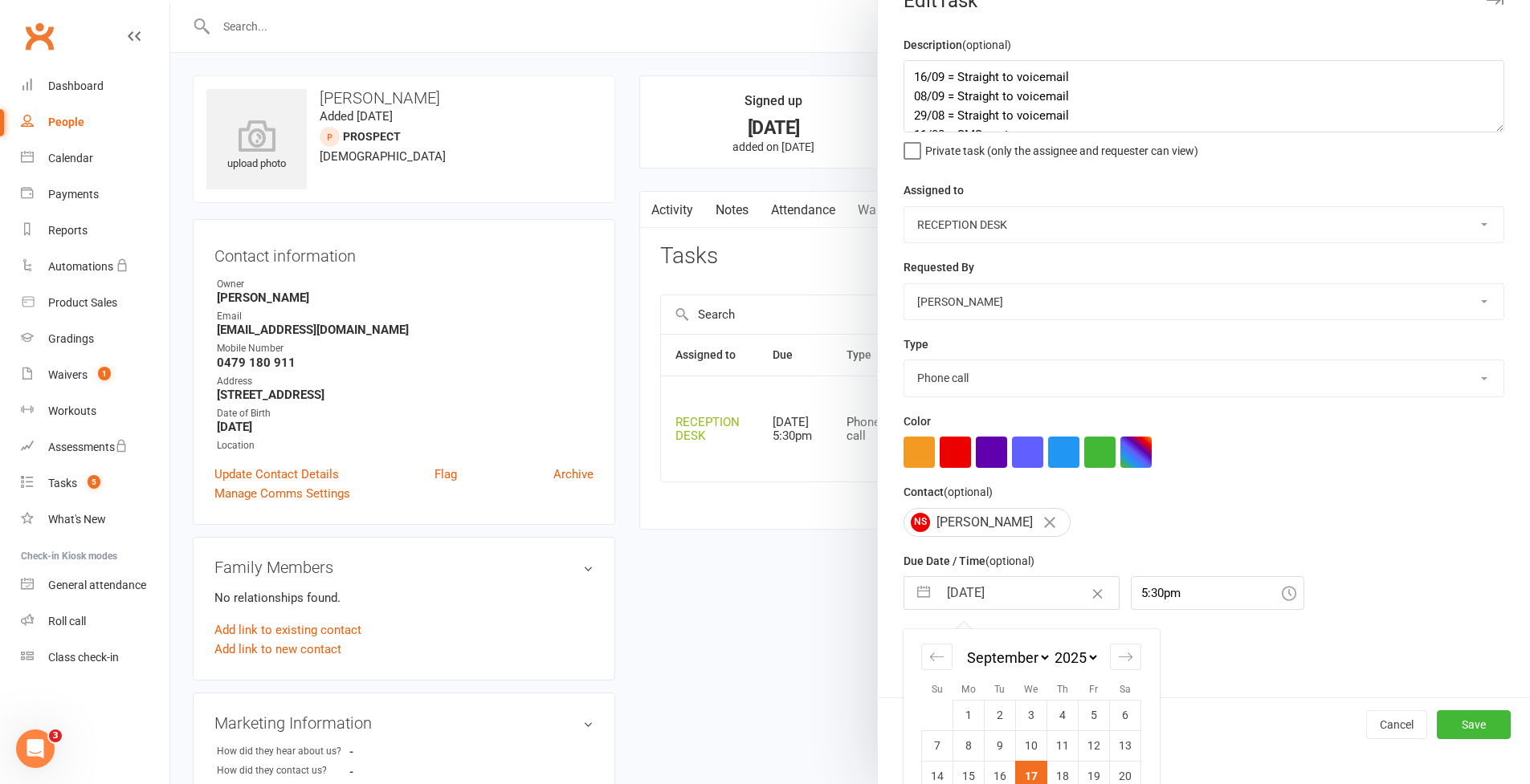
scroll to position [100, 0]
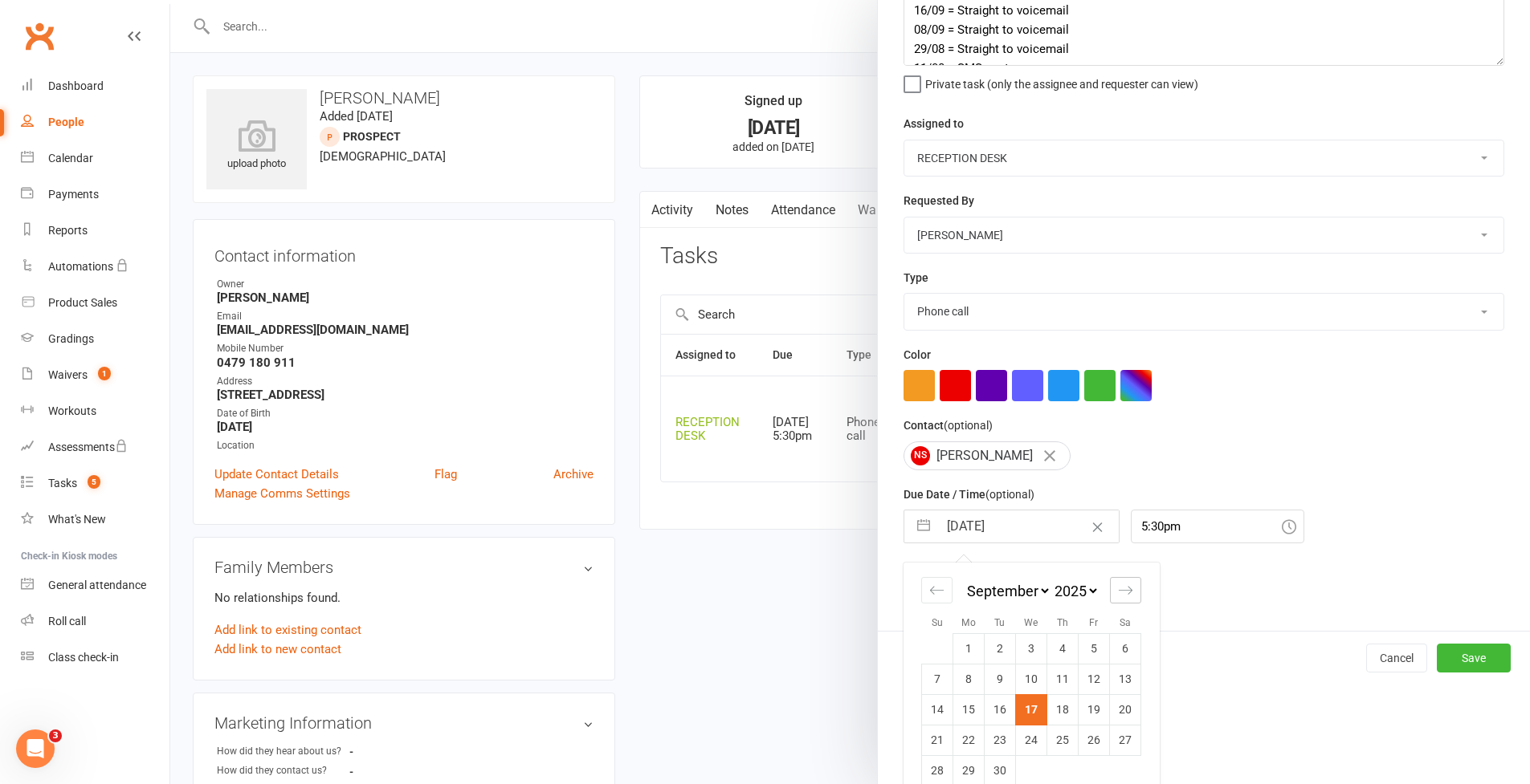
click at [1127, 588] on icon "Move forward to switch to the next month." at bounding box center [1125, 590] width 15 height 15
select select "10"
select select "2025"
click at [998, 676] on td "7" at bounding box center [1000, 678] width 31 height 31
type input "[DATE]"
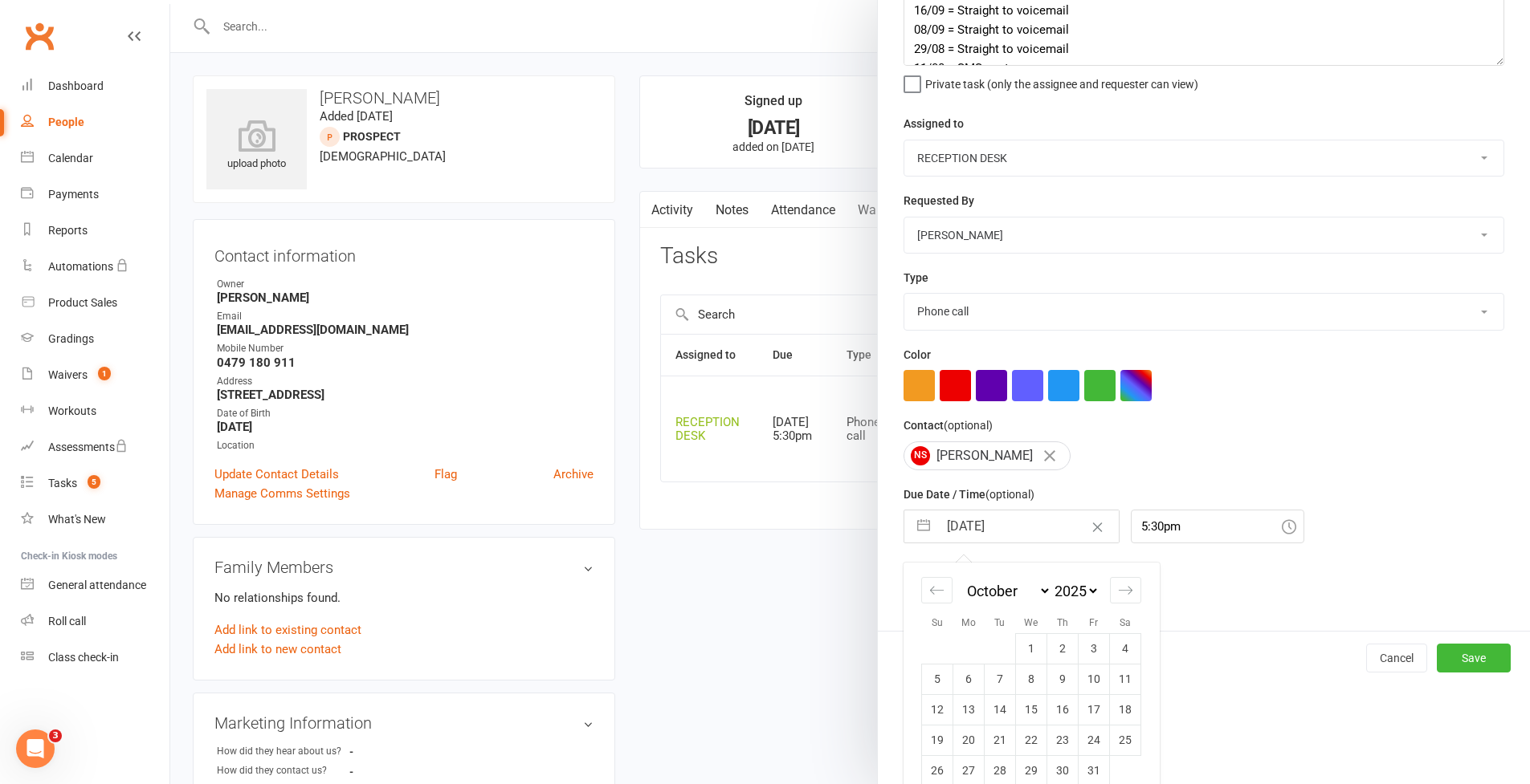
scroll to position [0, 0]
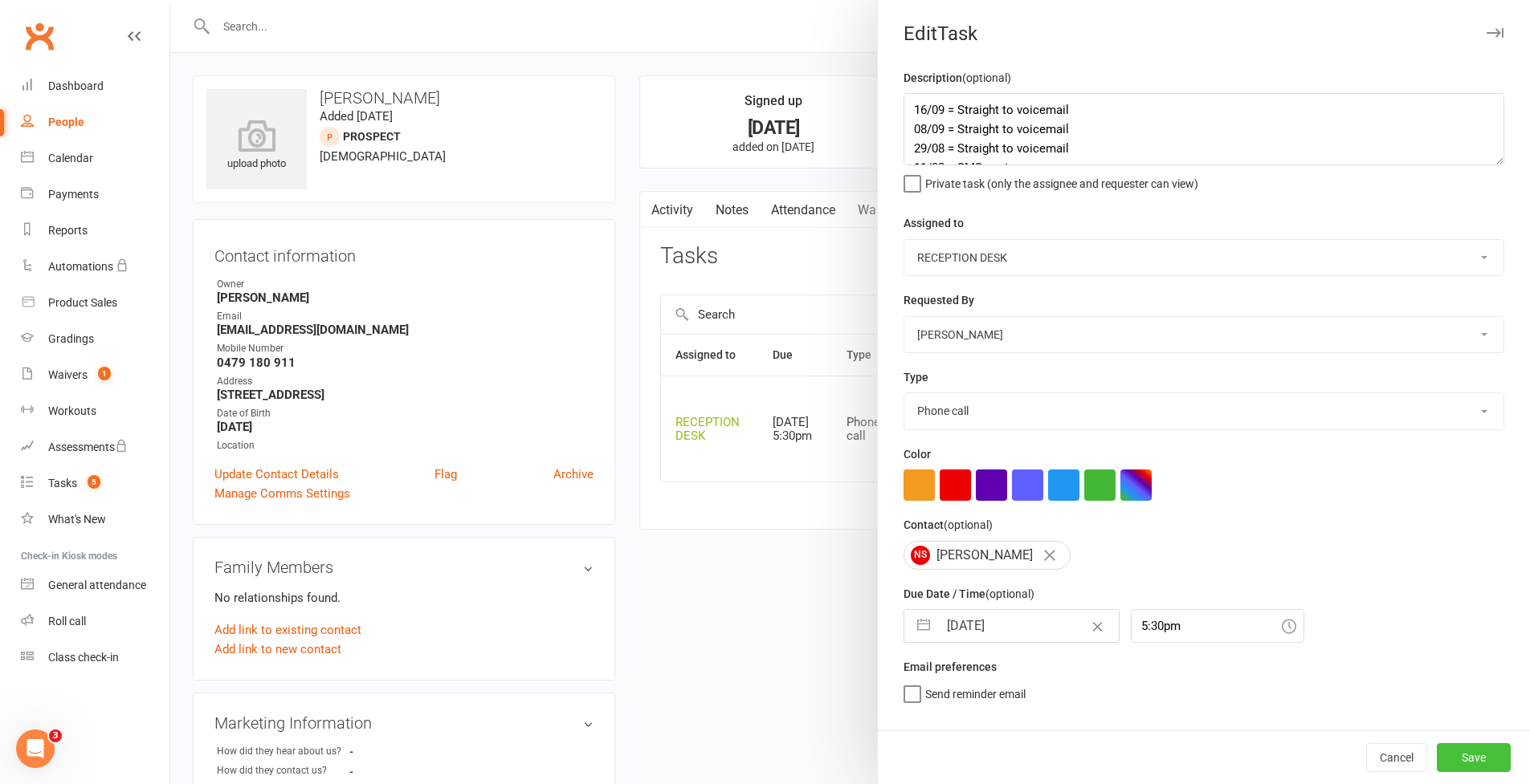
click at [1468, 757] on button "Save" at bounding box center [1473, 758] width 73 height 29
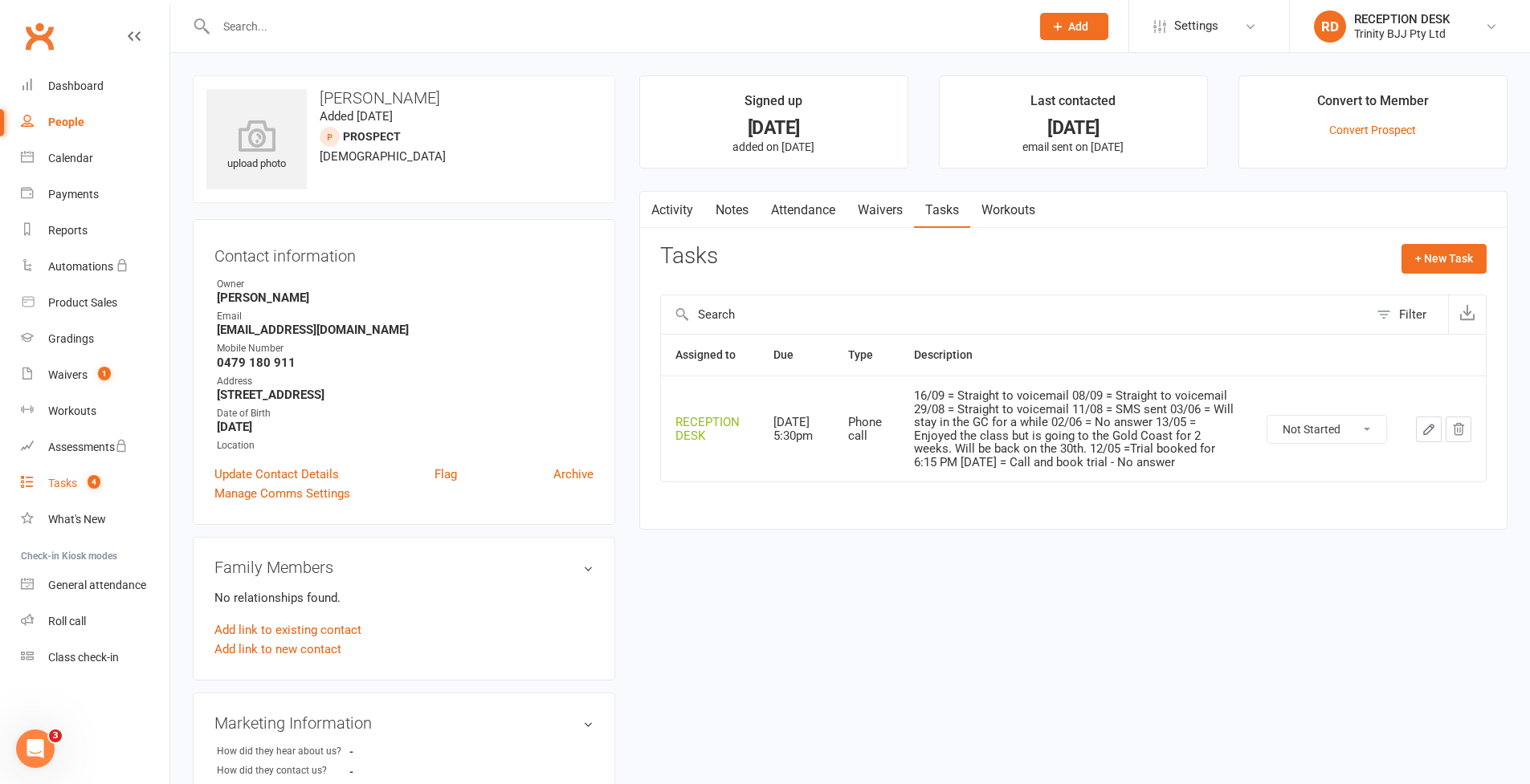
click at [66, 484] on div "Tasks" at bounding box center [62, 484] width 29 height 13
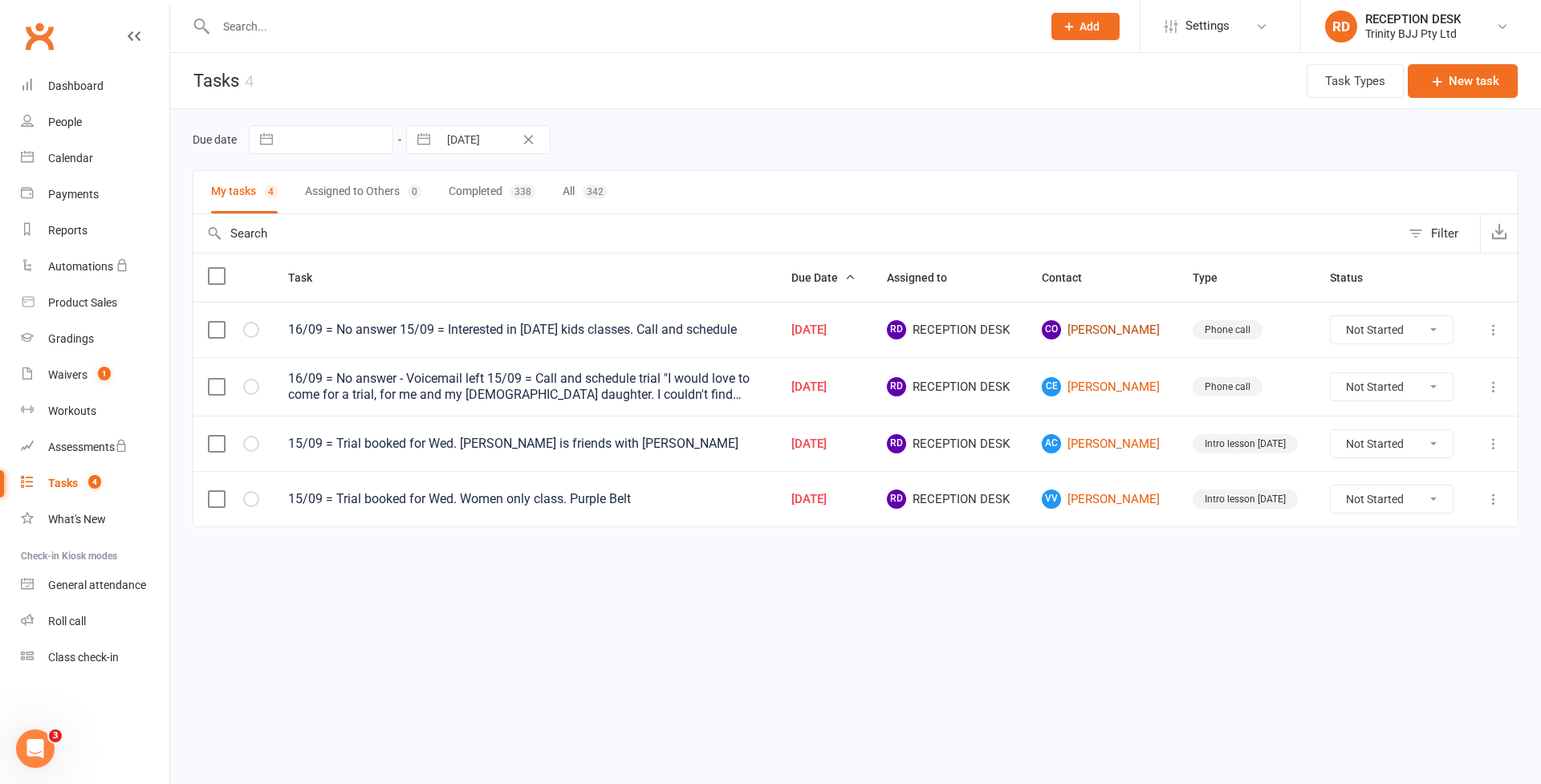
click at [1119, 338] on link "CO [PERSON_NAME]" at bounding box center [1102, 329] width 121 height 19
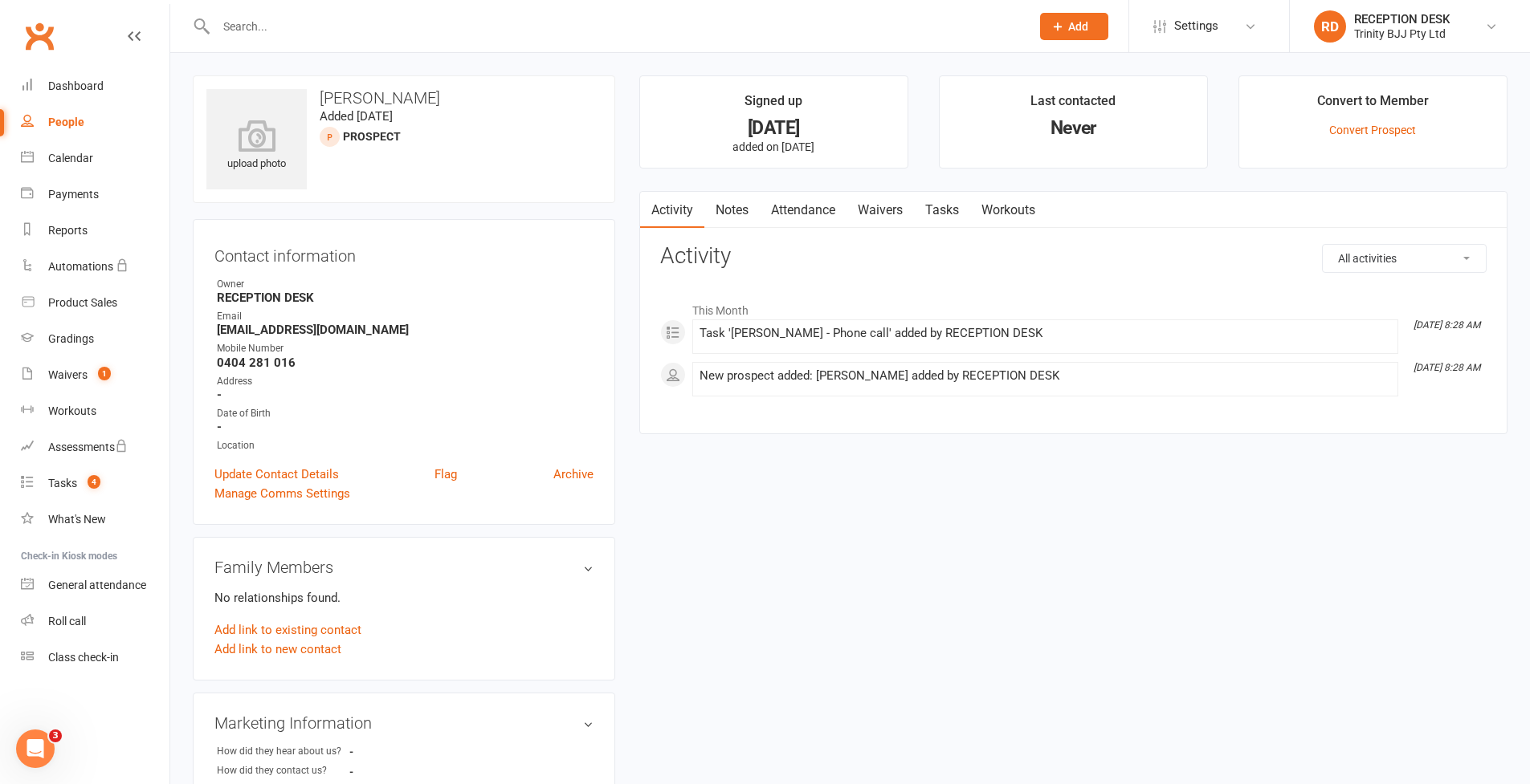
click at [948, 215] on link "Tasks" at bounding box center [942, 210] width 56 height 37
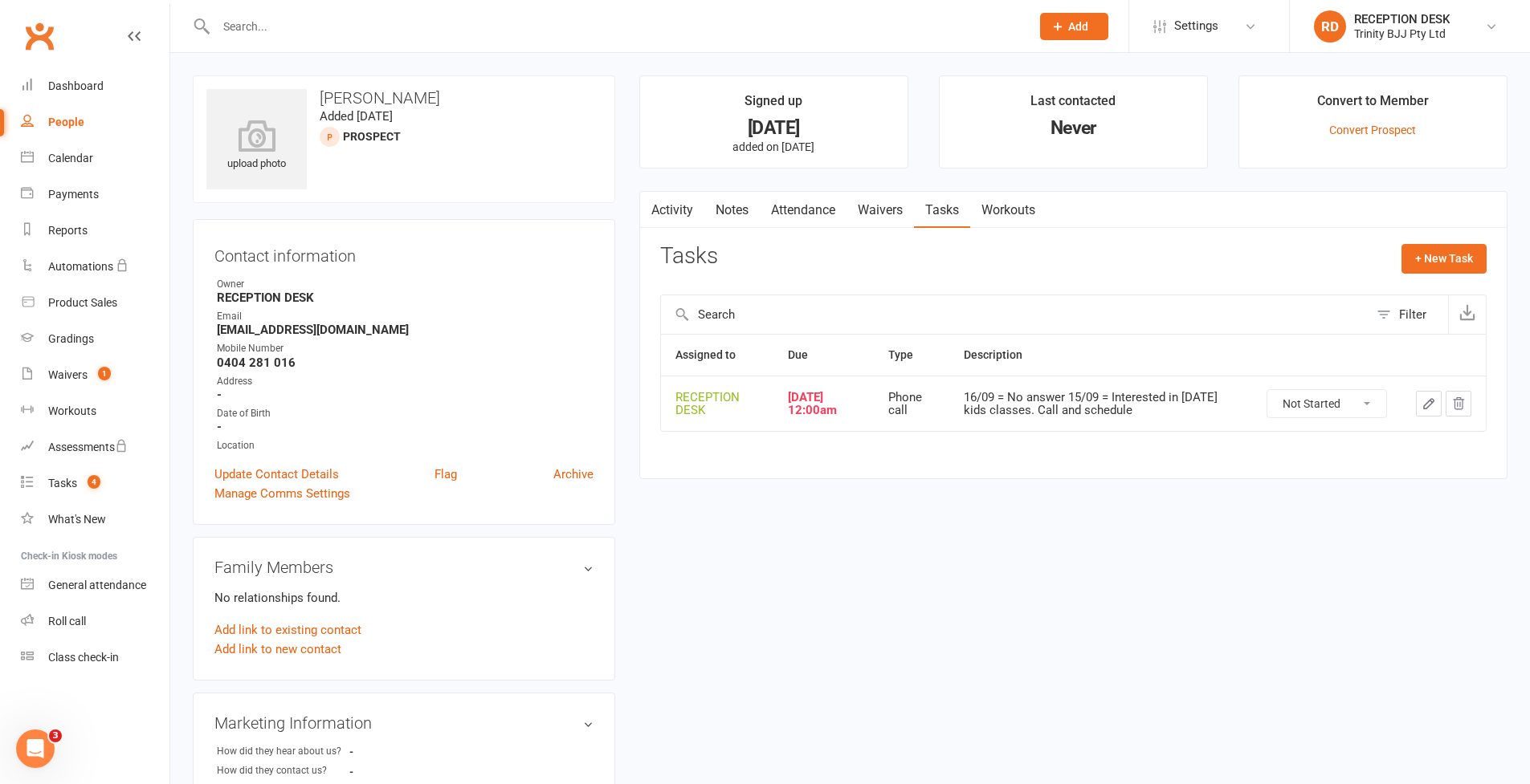
click at [1428, 408] on icon "button" at bounding box center [1429, 404] width 15 height 15
select select "53742"
select select "28721"
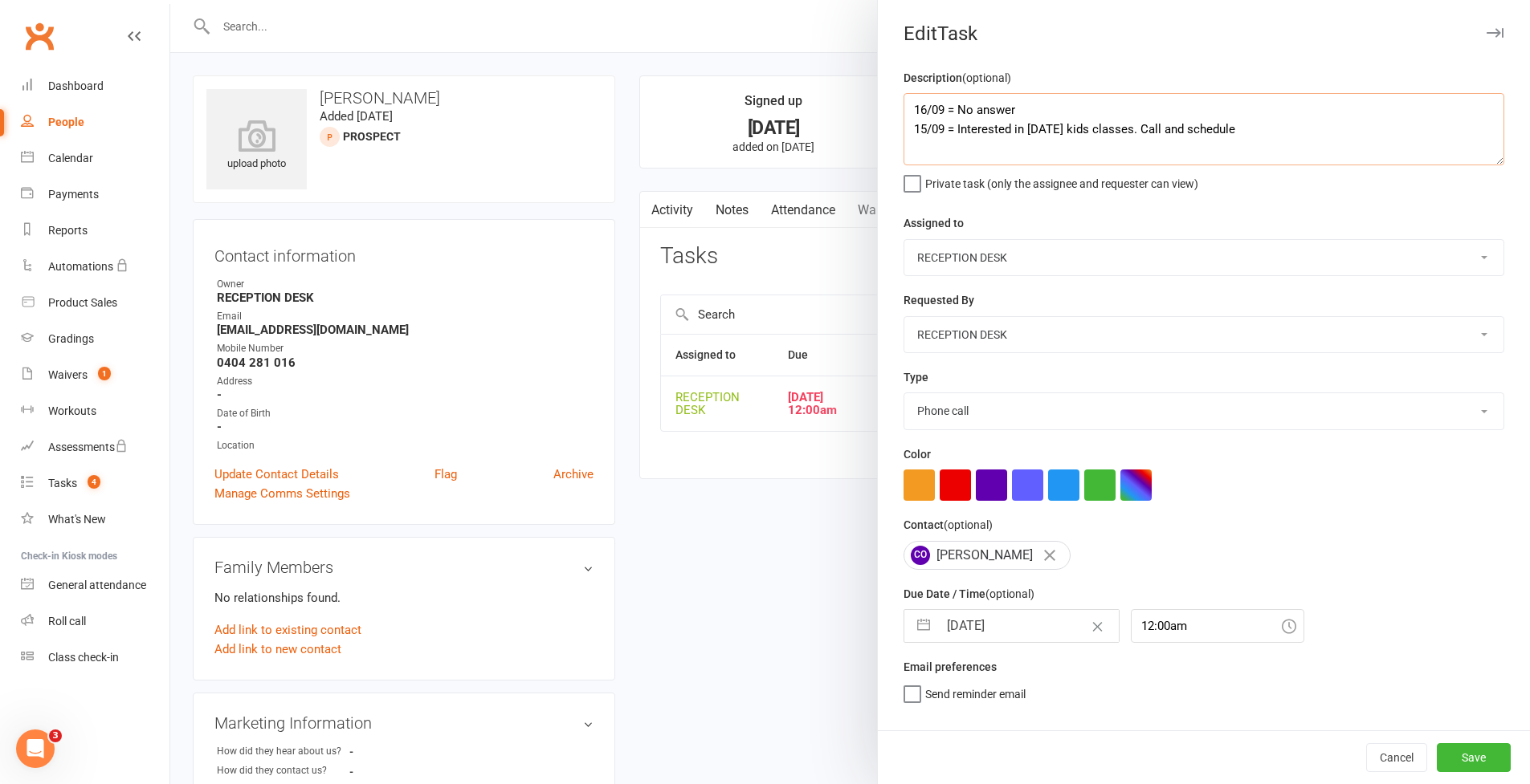
click at [912, 111] on textarea "16/09 = No answer 15/09 = Interested in [DATE] kids classes. Call and schedule" at bounding box center [1204, 130] width 601 height 73
click at [903, 96] on textarea "16/09 = No answer 15/09 = Interested in [DATE] kids classes. Call and schedule" at bounding box center [1204, 130] width 601 height 73
type textarea "17/09 = No answer - Voicemail left 16/09 = No answer 15/09 = Interested in [DAT…"
drag, startPoint x: 906, startPoint y: 620, endPoint x: 930, endPoint y: 648, distance: 36.9
click at [909, 620] on button "button" at bounding box center [923, 626] width 29 height 32
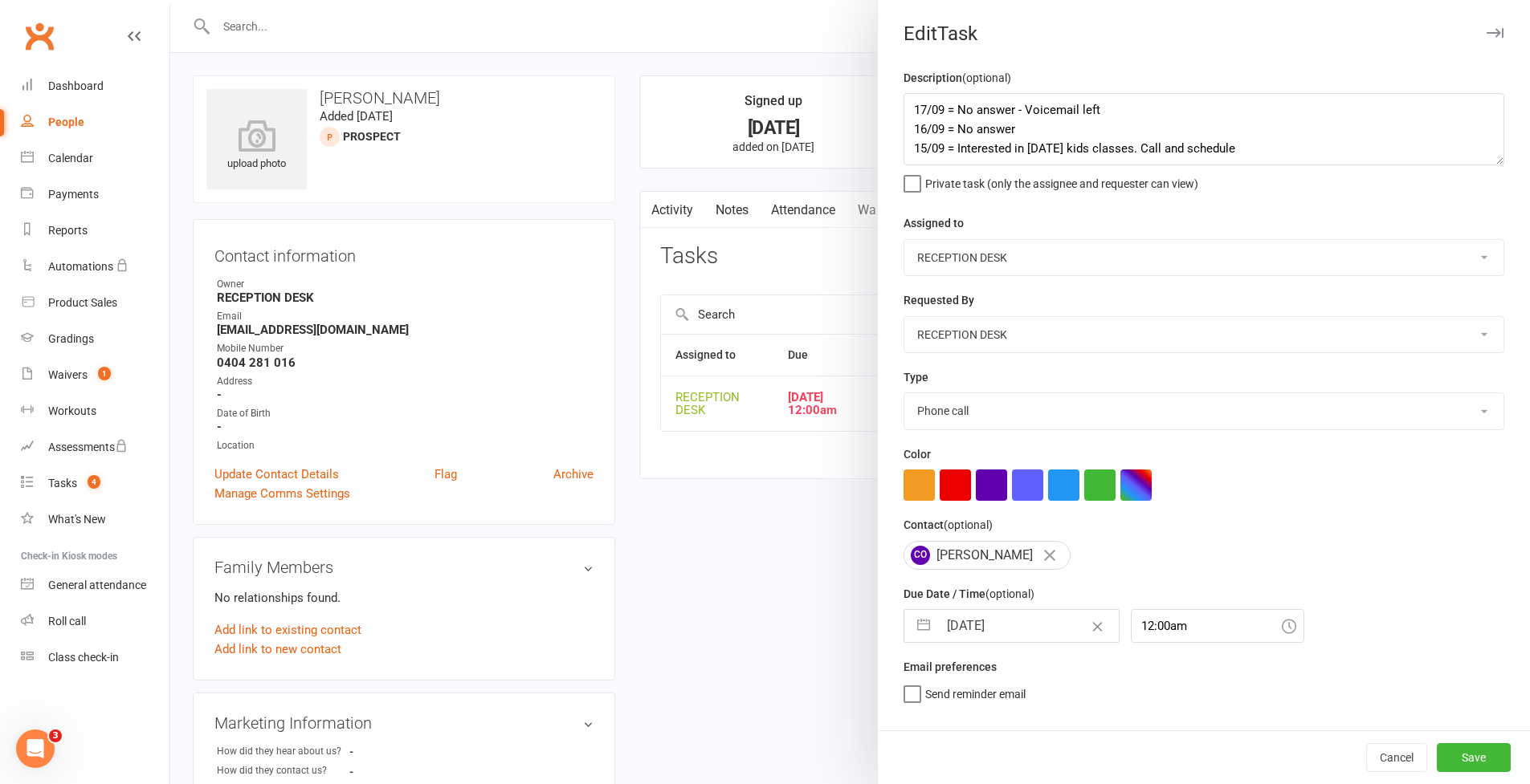
select select "7"
select select "2025"
select select "8"
select select "2025"
select select "9"
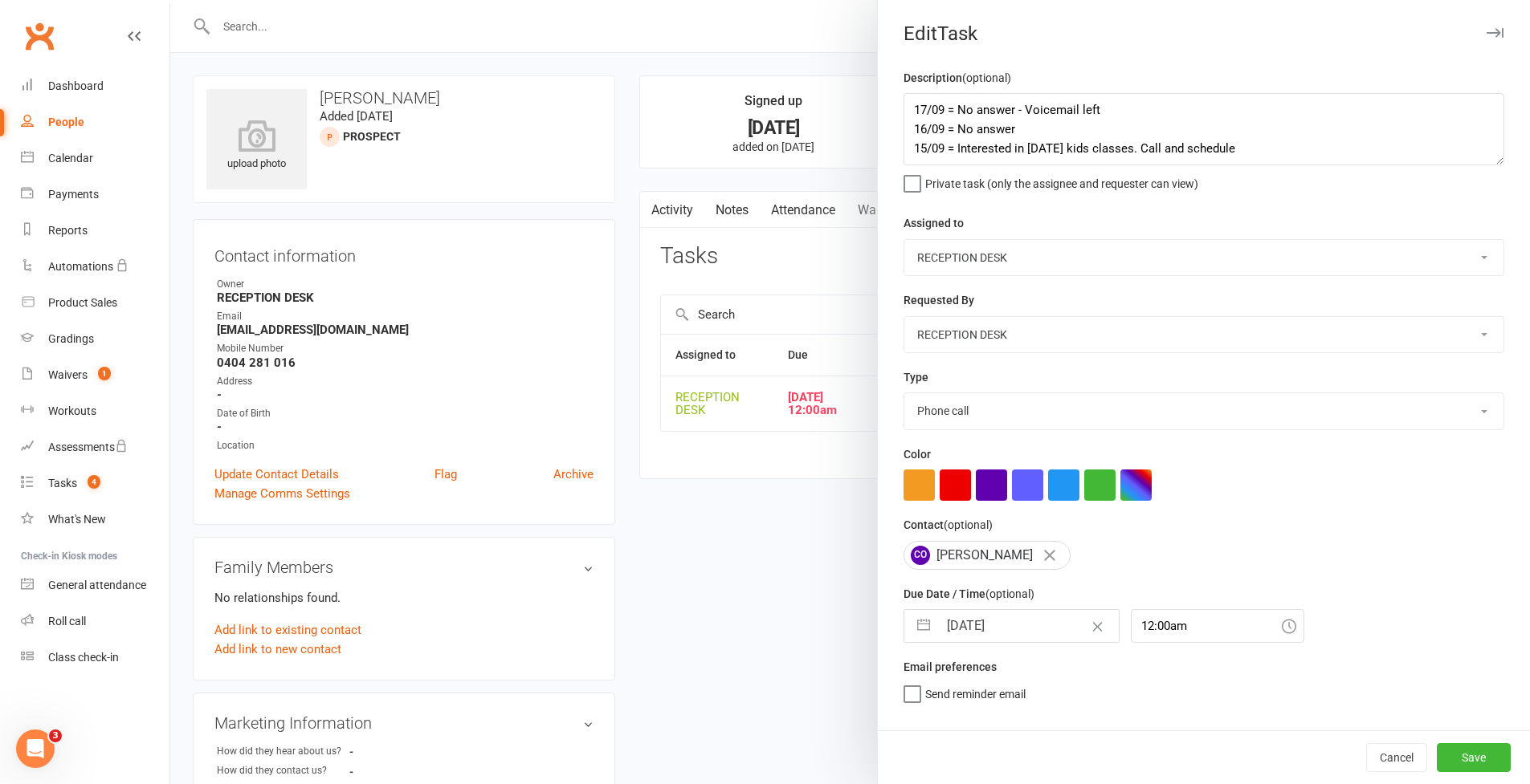
select select "2025"
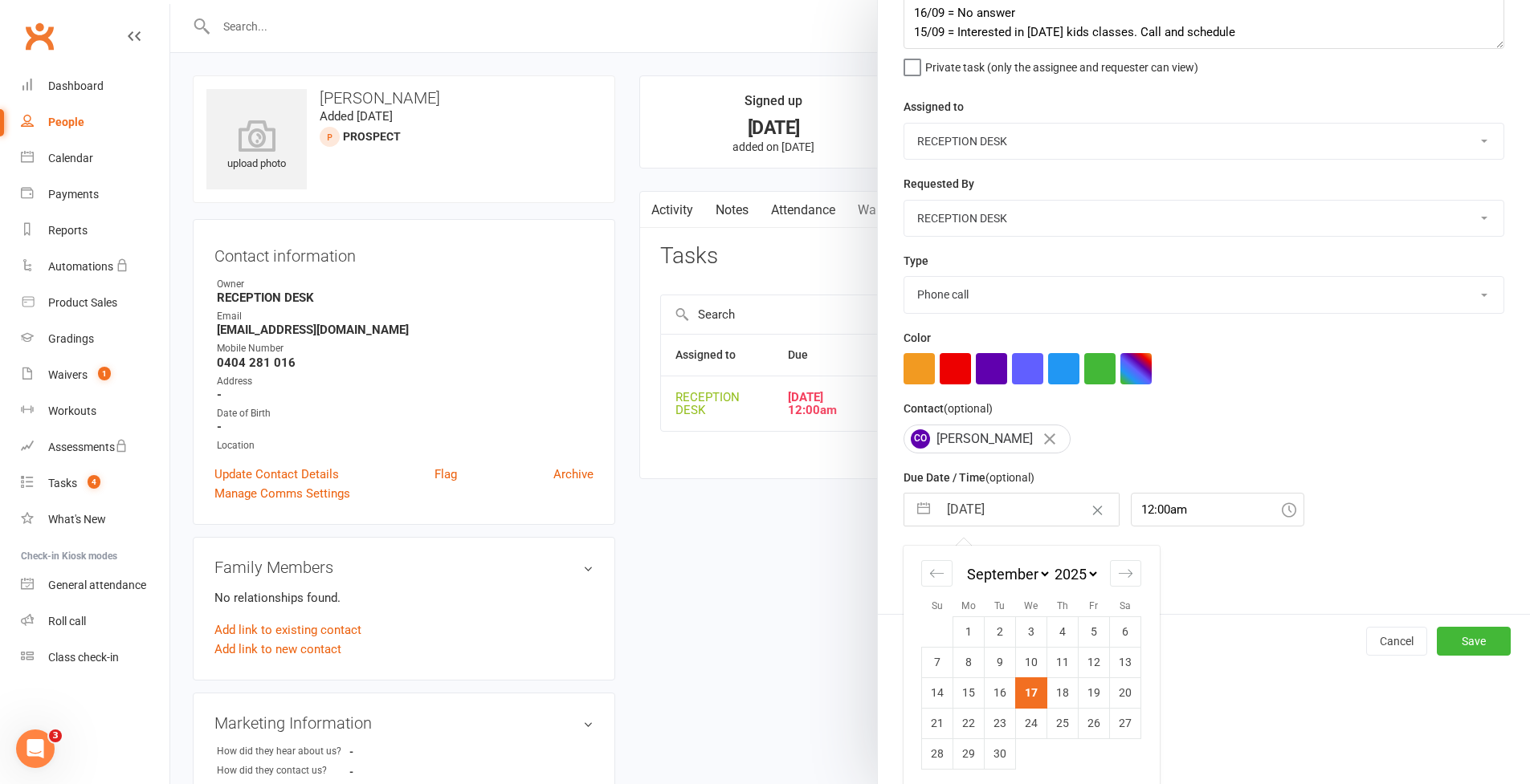
scroll to position [152, 0]
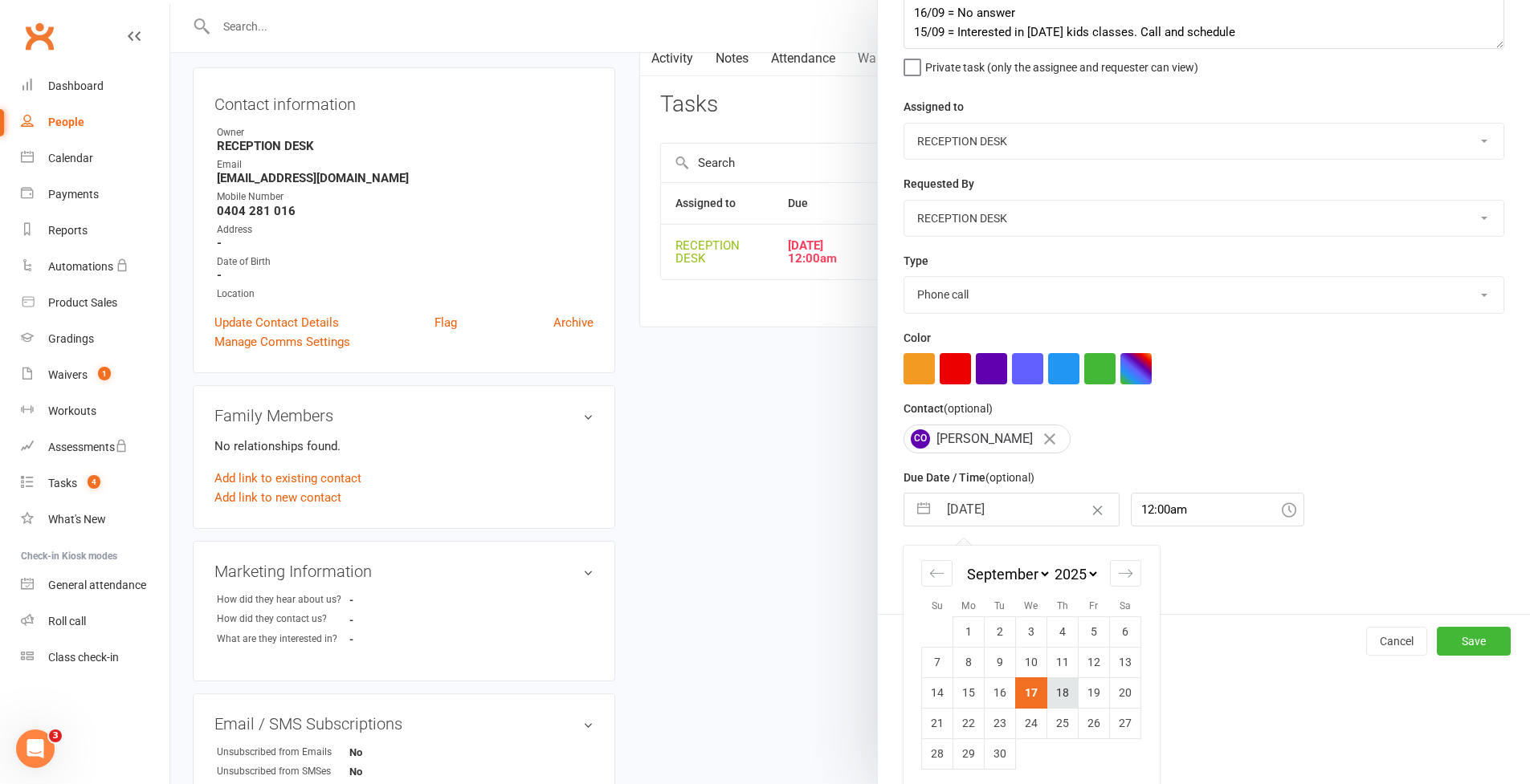
click at [1065, 697] on td "18" at bounding box center [1063, 692] width 31 height 31
type input "[DATE]"
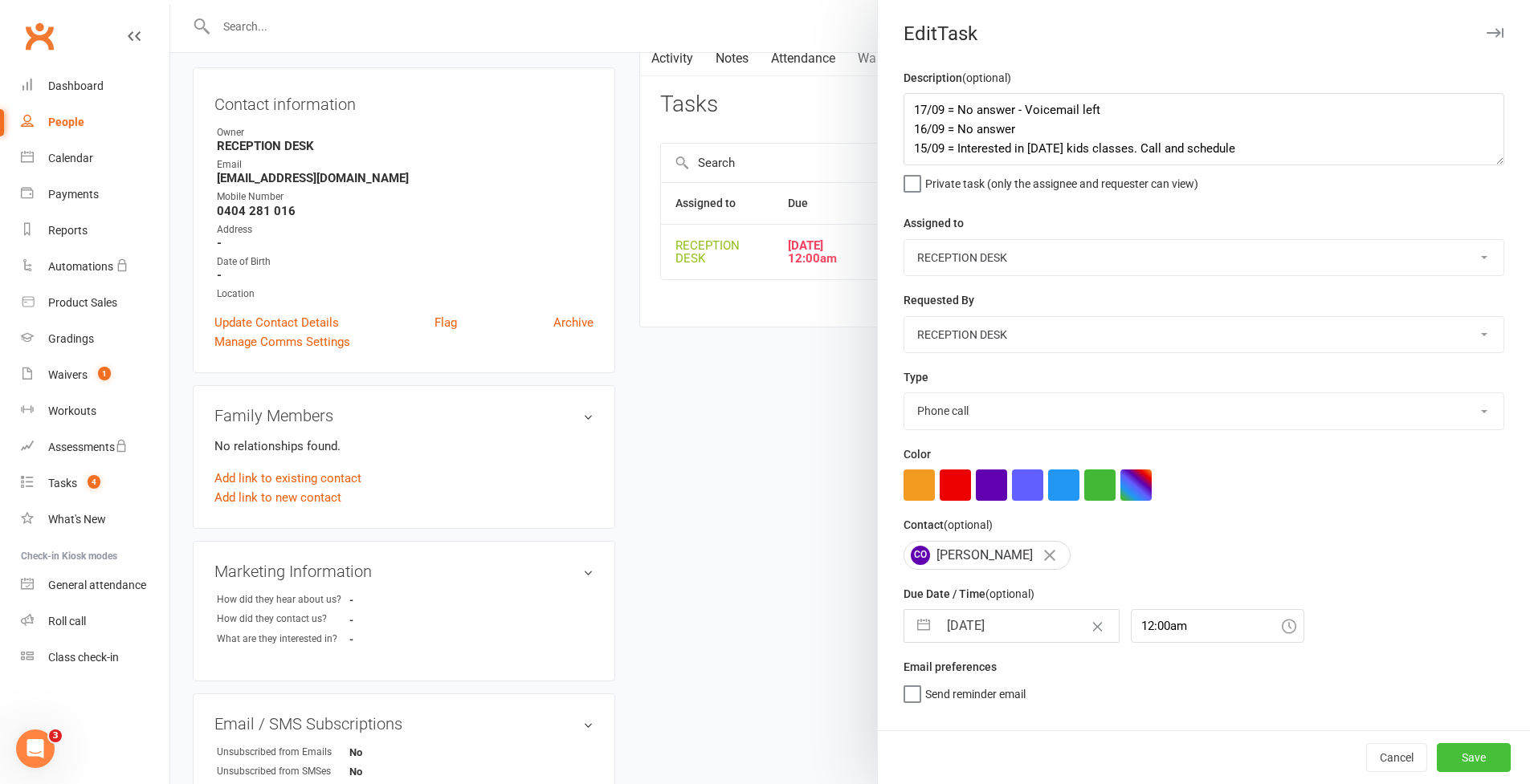
click at [1469, 769] on button "Save" at bounding box center [1473, 758] width 73 height 29
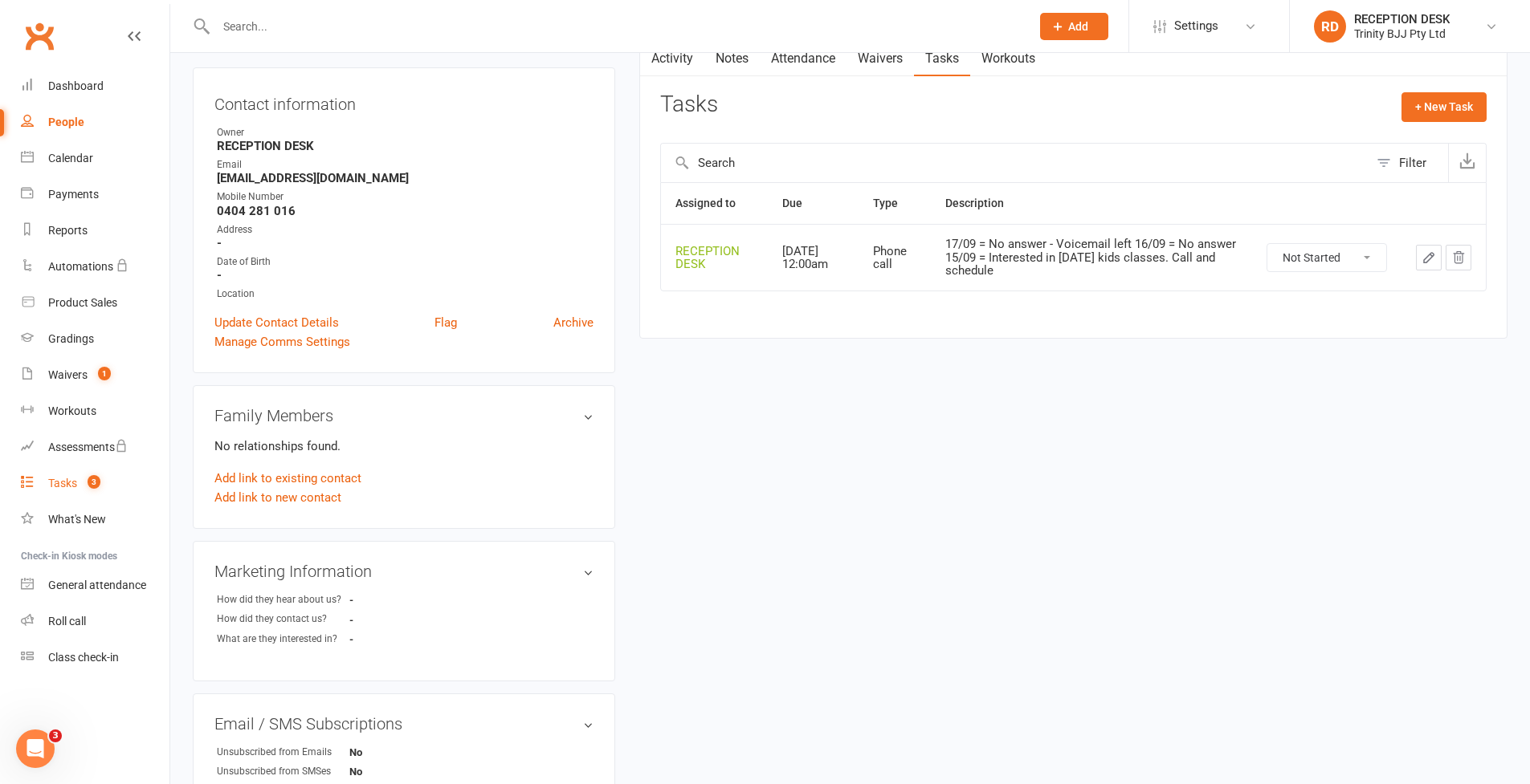
click at [78, 484] on link "Tasks 3" at bounding box center [95, 484] width 149 height 36
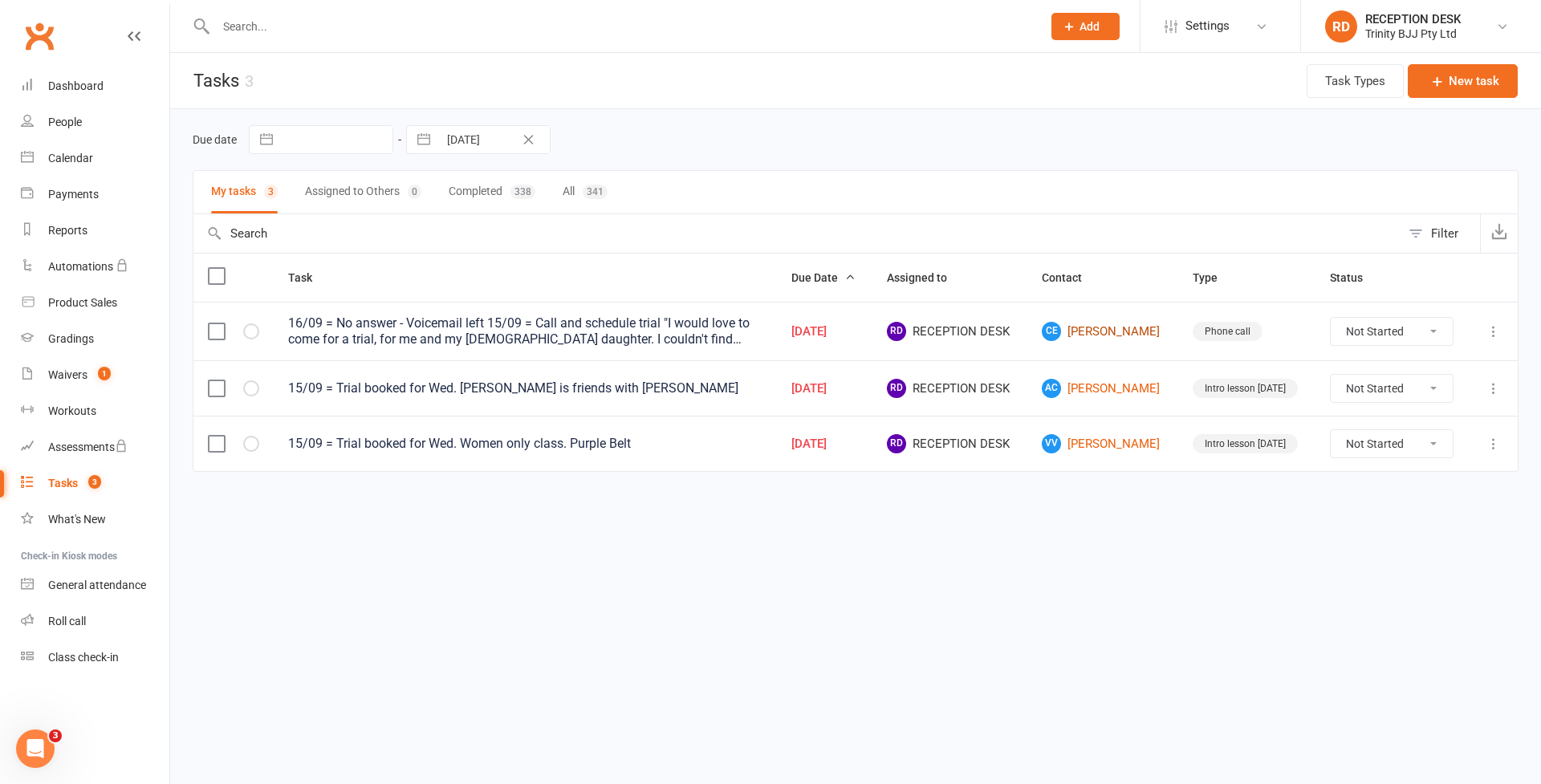
click at [1128, 336] on link "CE [PERSON_NAME]" at bounding box center [1102, 331] width 121 height 19
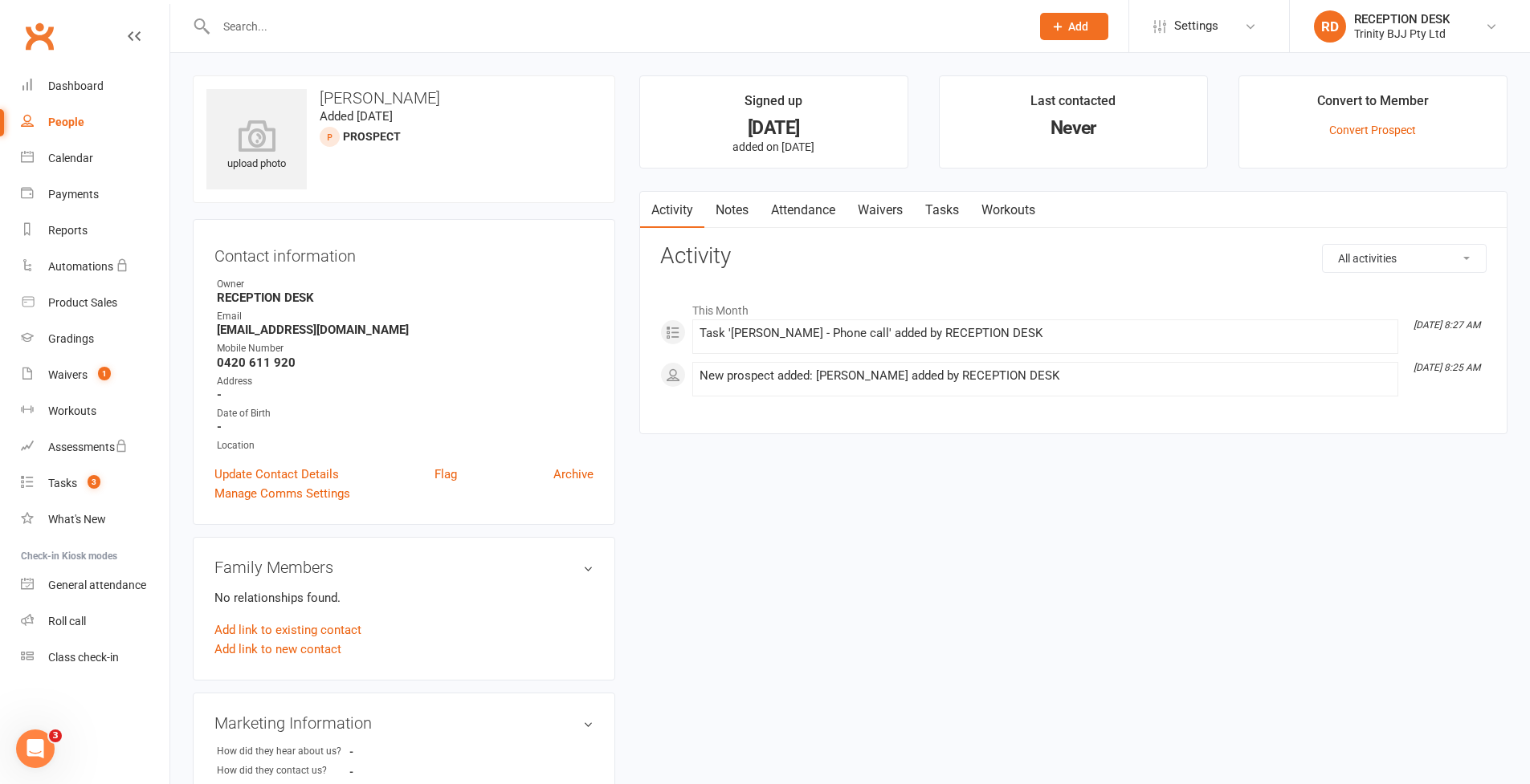
click at [953, 209] on link "Tasks" at bounding box center [942, 210] width 56 height 37
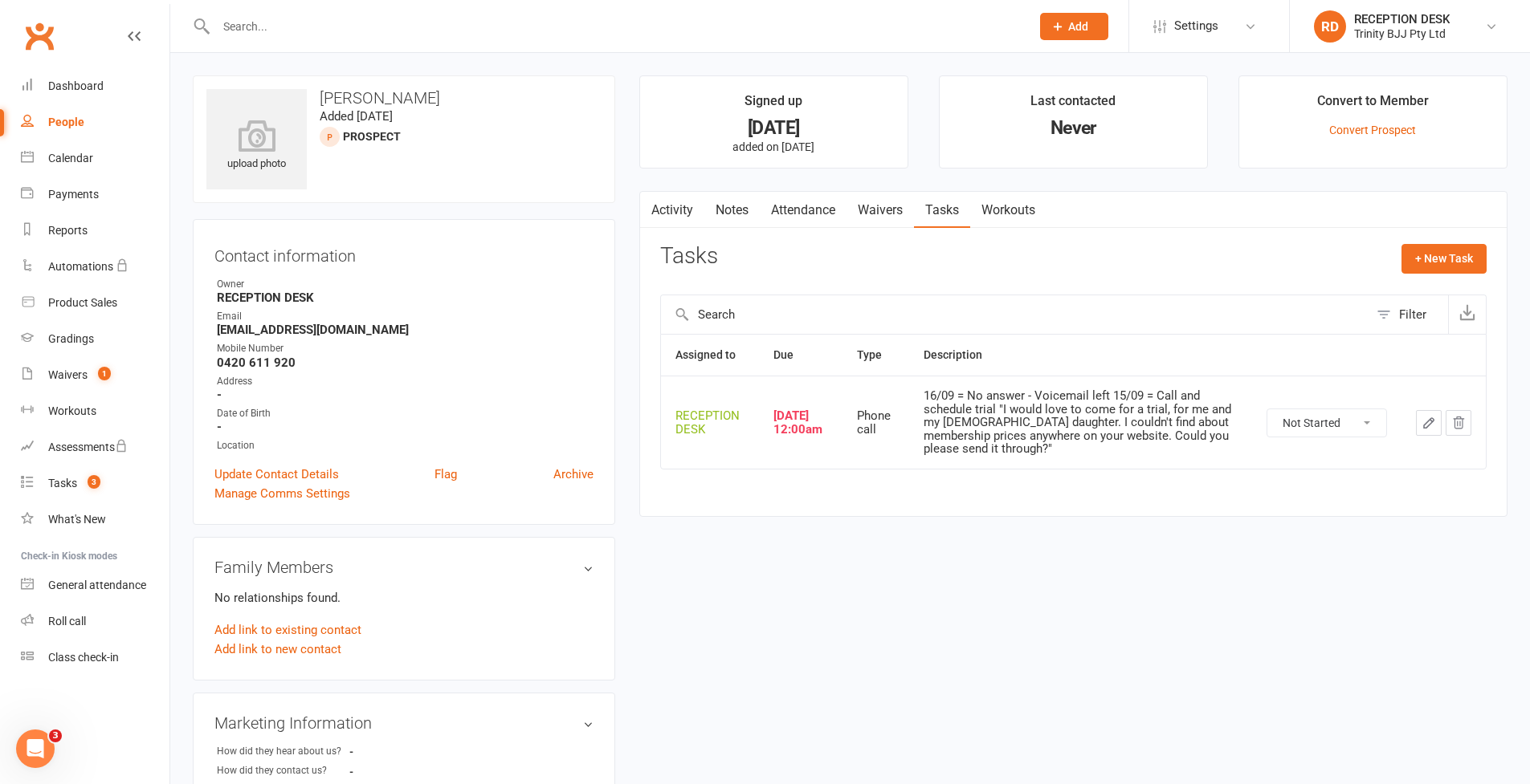
click at [1428, 416] on icon "button" at bounding box center [1429, 423] width 15 height 15
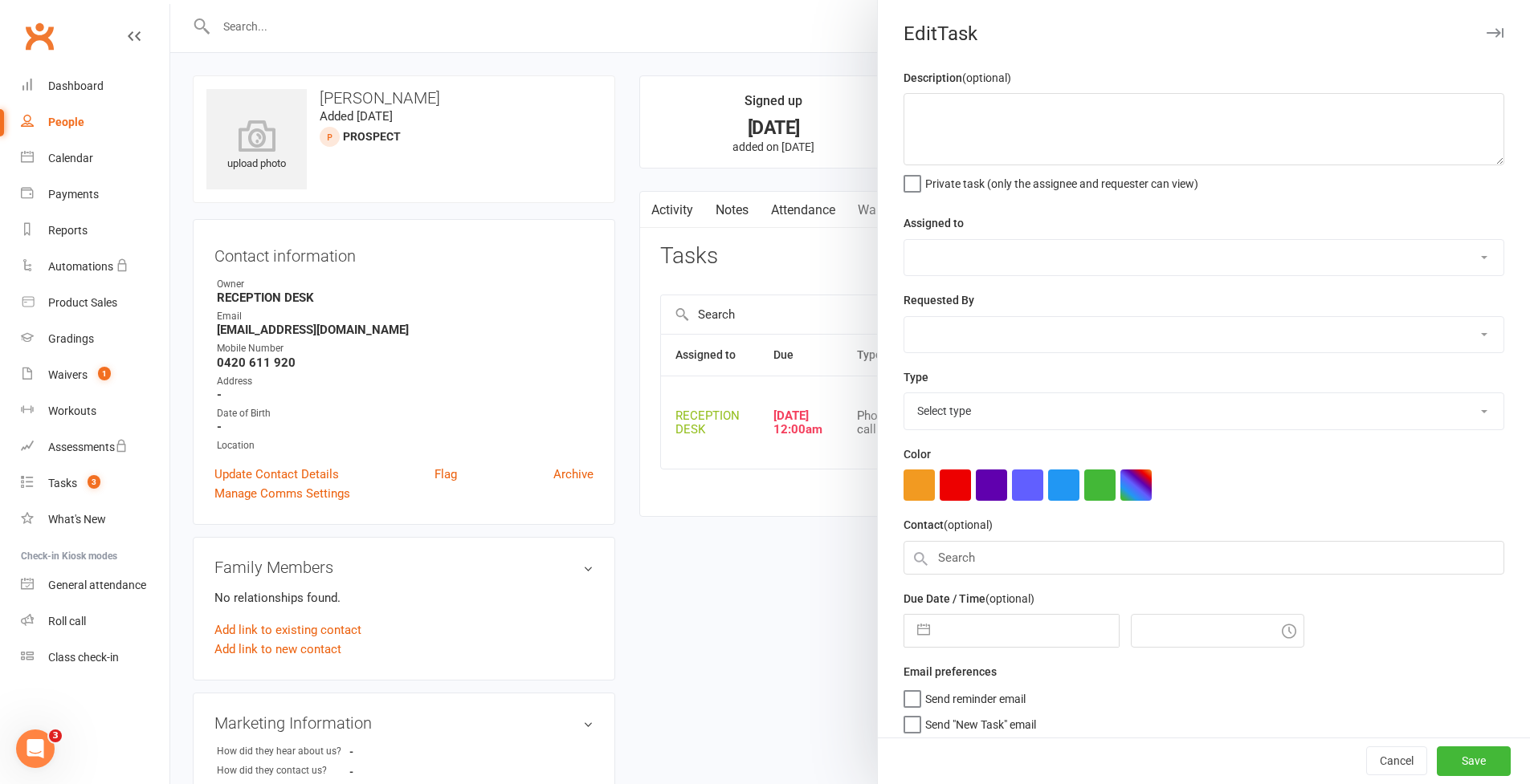
type textarea "16/09 = No answer - Voicemail left 15/09 = Call and schedule trial "I would lov…"
select select "53742"
type input "[DATE]"
type input "12:00am"
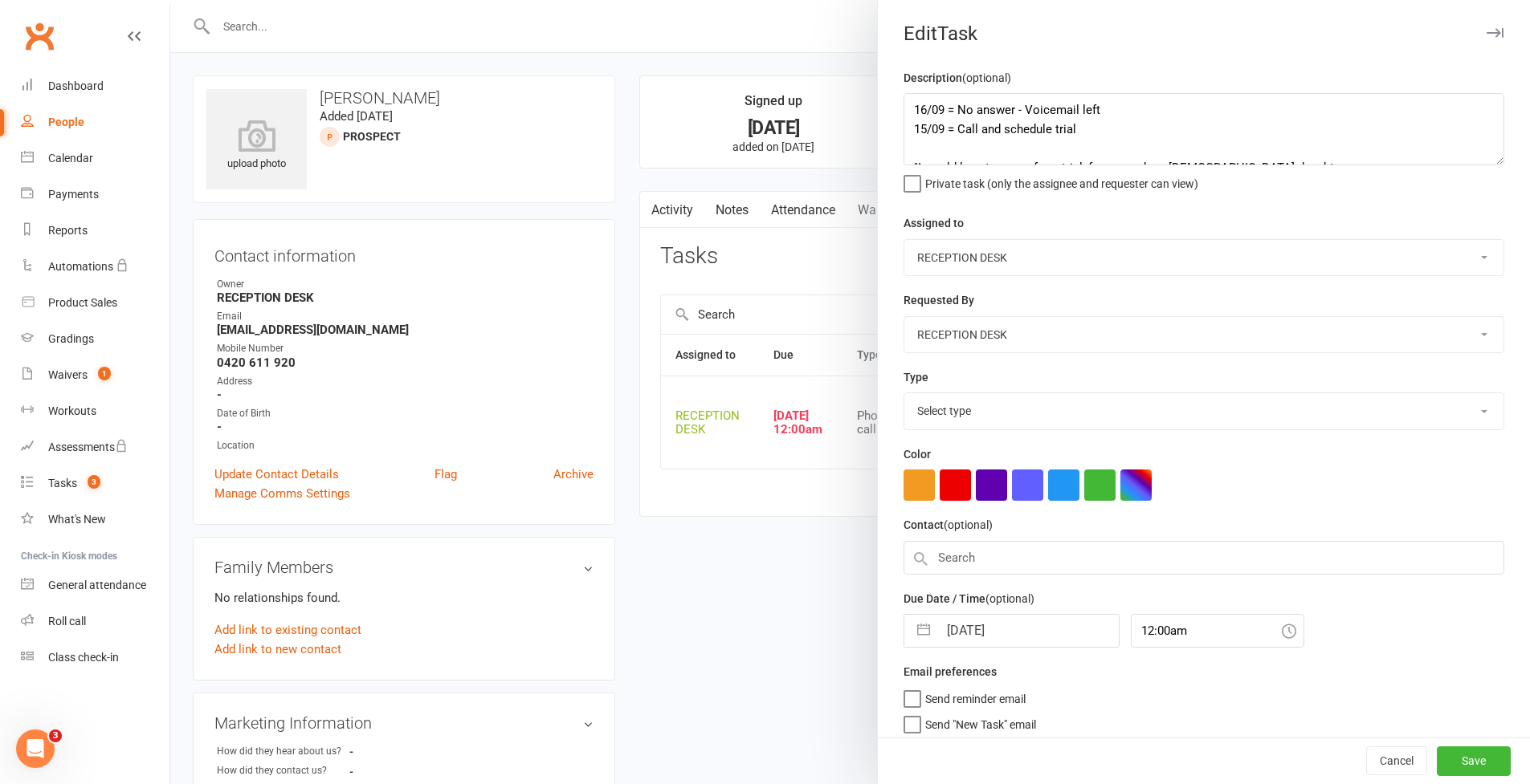
select select "28721"
click at [1498, 165] on textarea "16/09 = No answer - Voicemail left 15/09 = Call and schedule trial "I would lov…" at bounding box center [1204, 130] width 601 height 73
click at [905, 104] on textarea "16/09 = No answer - Voicemail left 15/09 = Call and schedule trial "I would lov…" at bounding box center [1204, 130] width 601 height 73
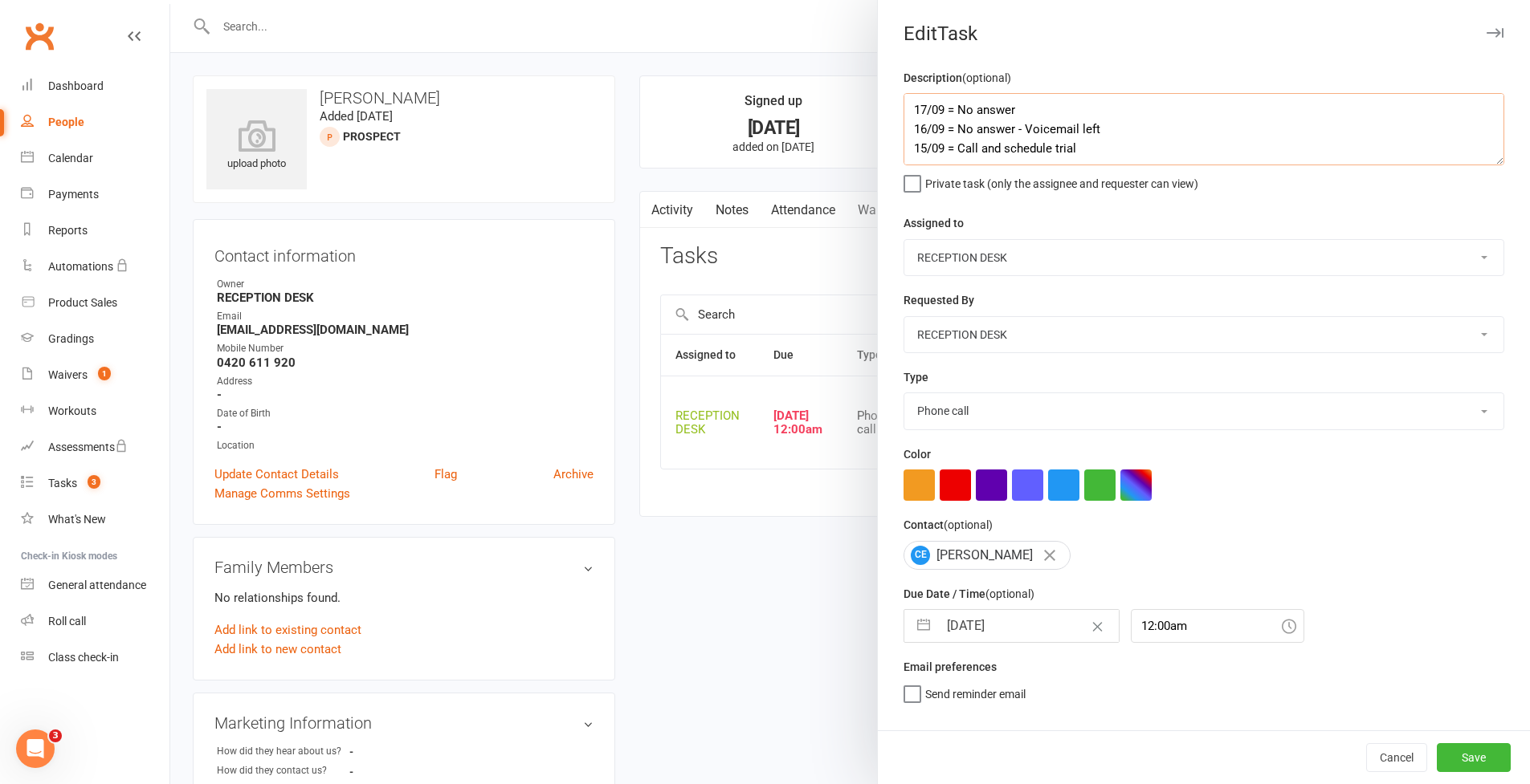
scroll to position [84, 0]
type textarea "17/09 = No answer 16/09 = No answer - Voicemail left 15/09 = Call and schedule …"
click at [912, 642] on button "button" at bounding box center [923, 626] width 29 height 32
select select "7"
select select "2025"
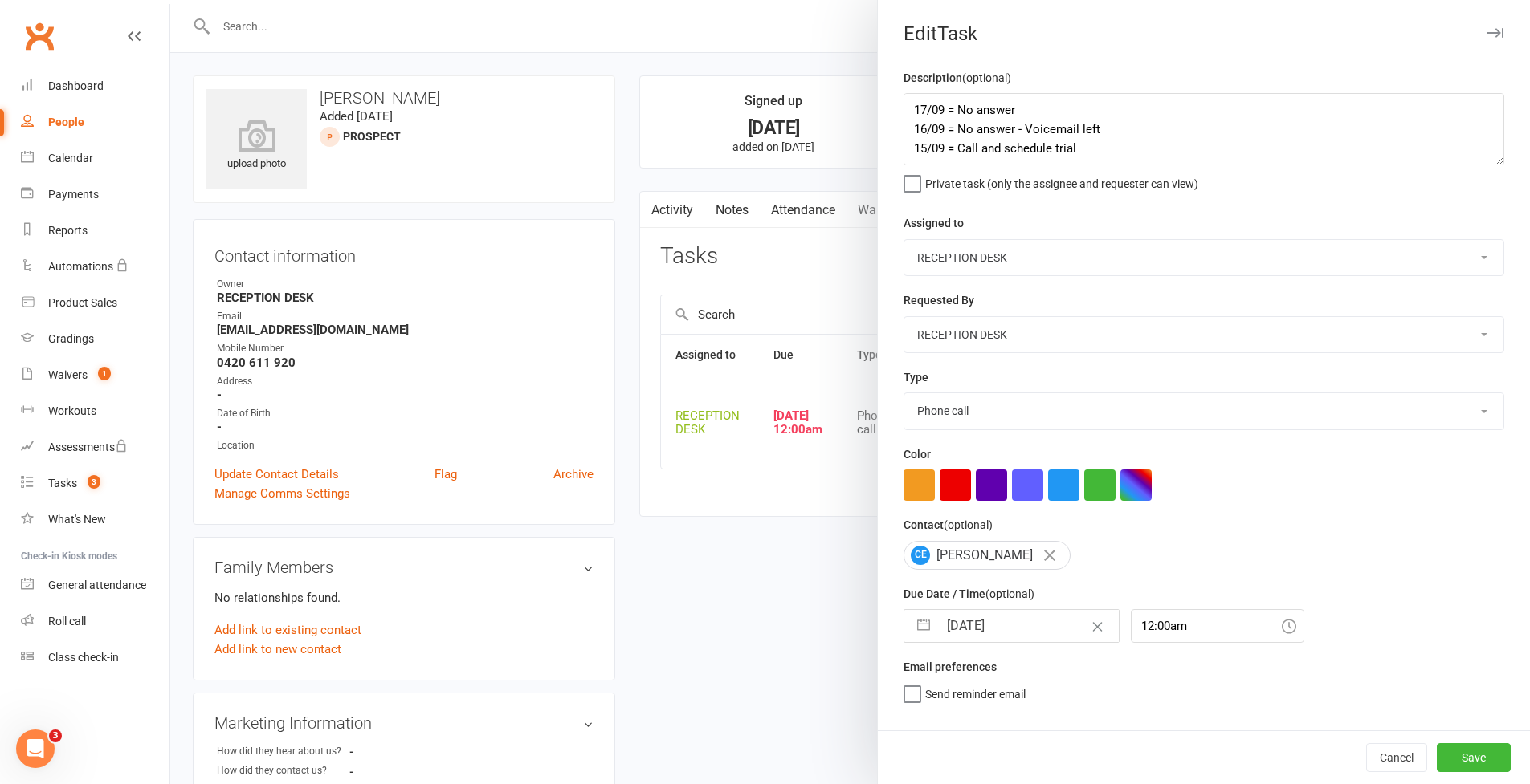
select select "8"
select select "2025"
select select "9"
select select "2025"
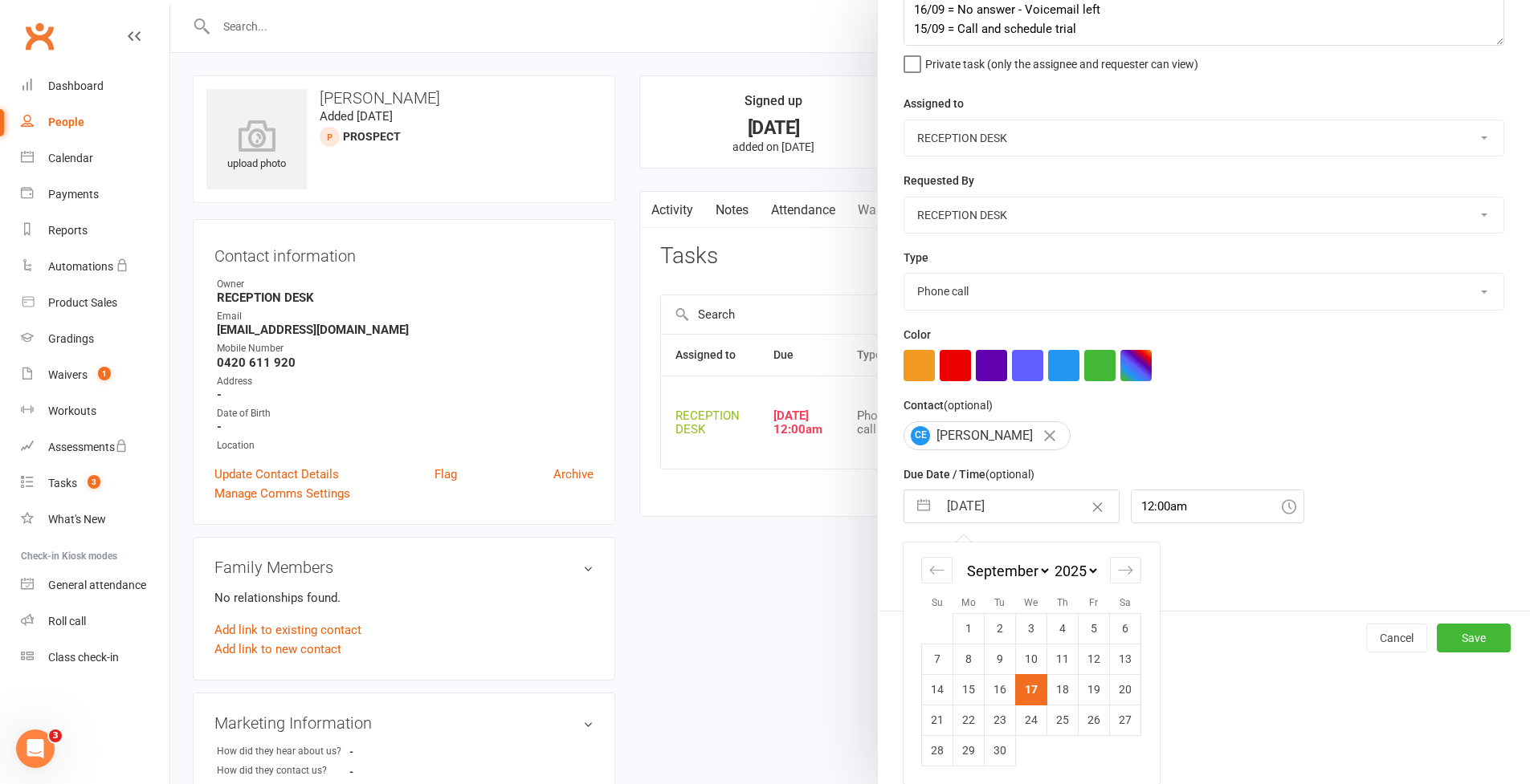
scroll to position [229, 0]
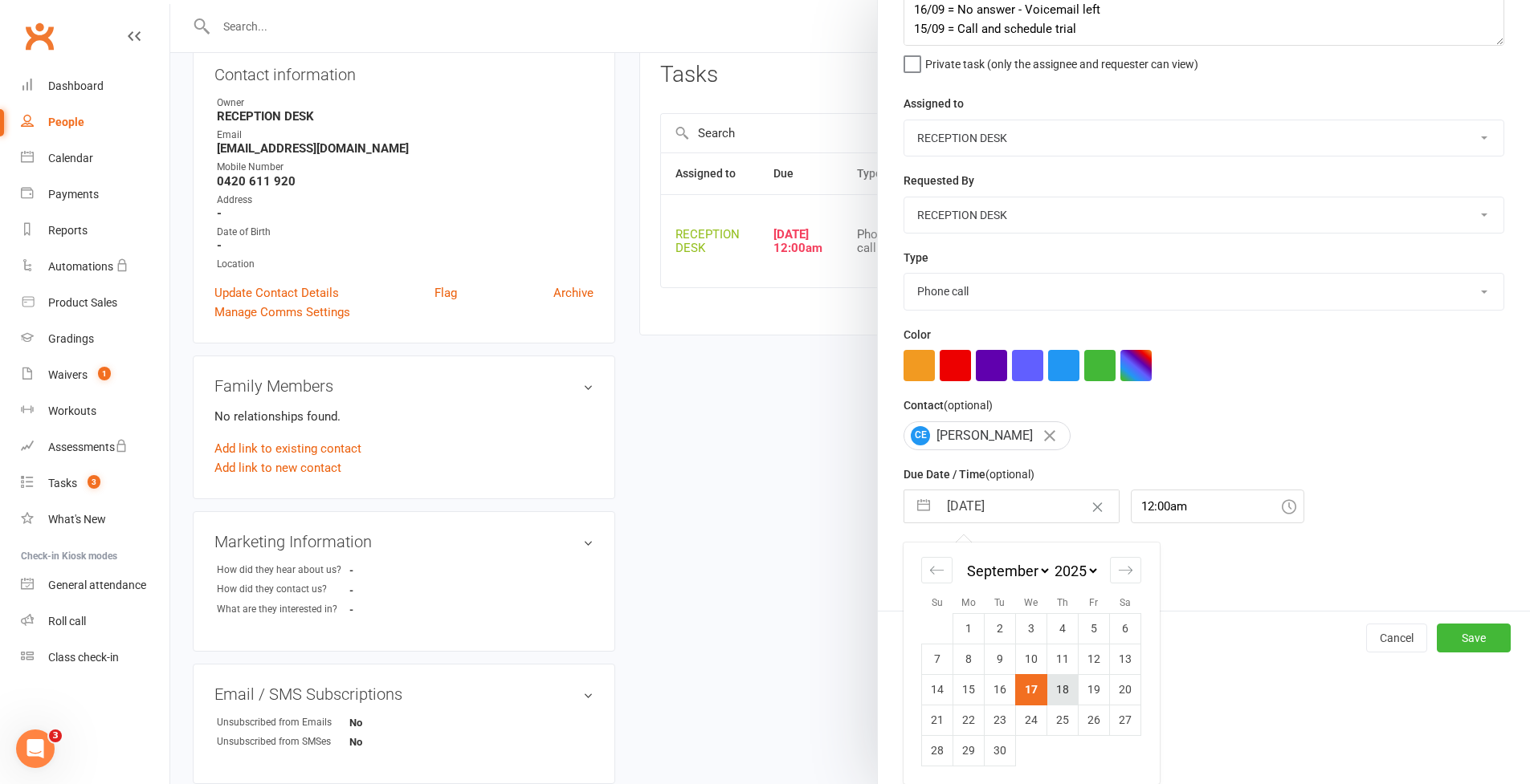
click at [1053, 691] on td "18" at bounding box center [1063, 689] width 31 height 31
type input "[DATE]"
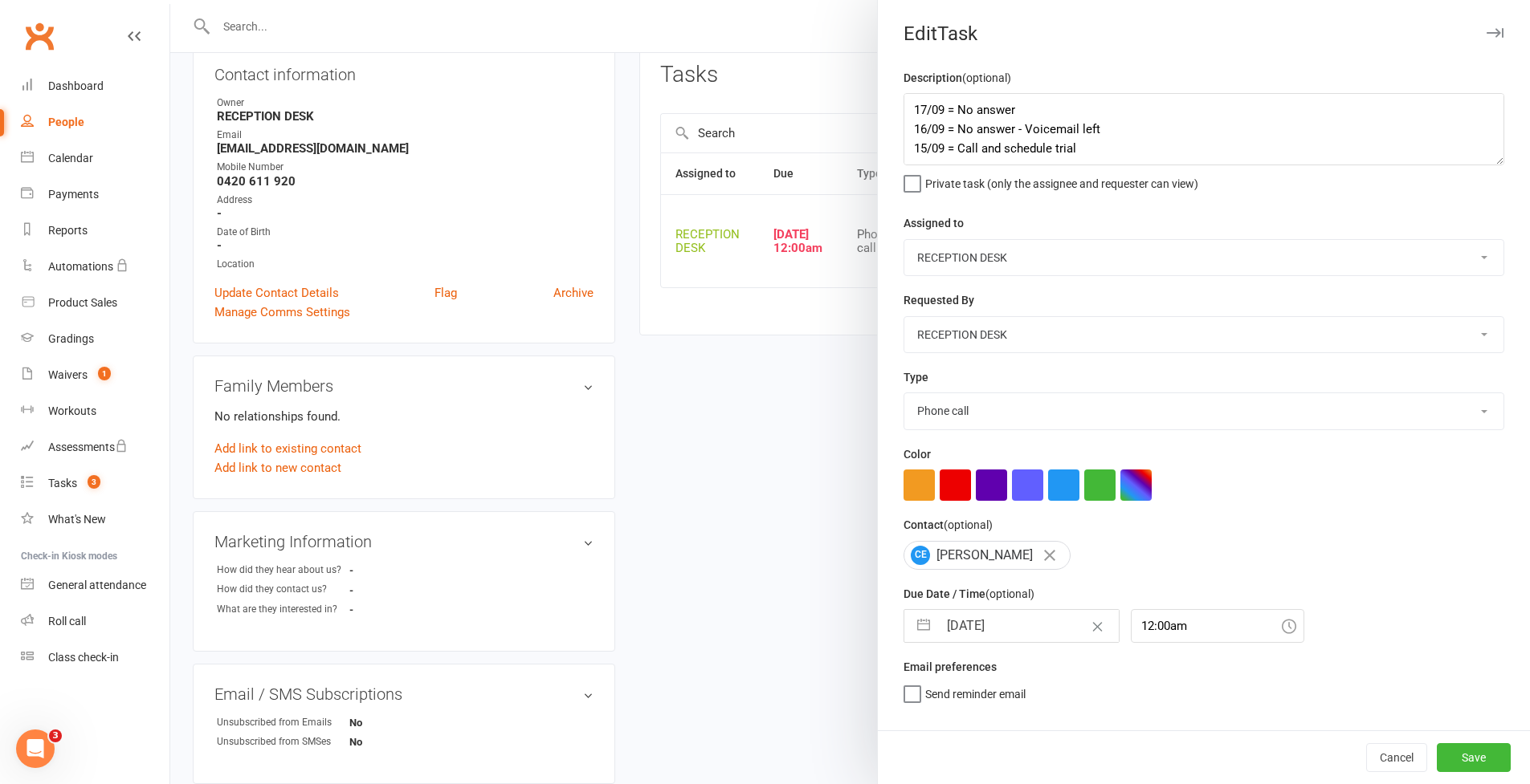
scroll to position [0, 0]
click at [1452, 766] on button "Save" at bounding box center [1473, 758] width 73 height 29
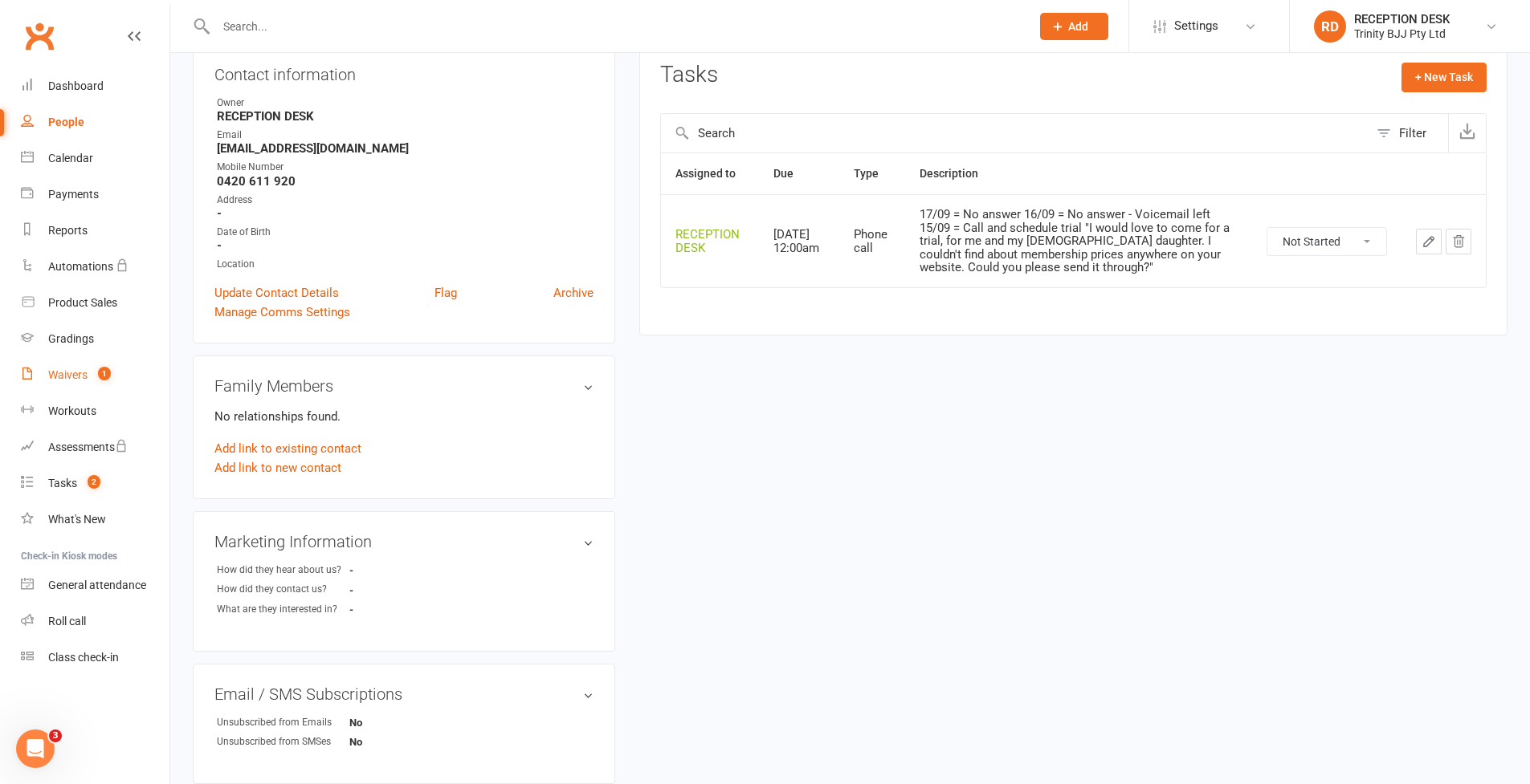
click at [74, 382] on link "Waivers 1" at bounding box center [95, 375] width 149 height 36
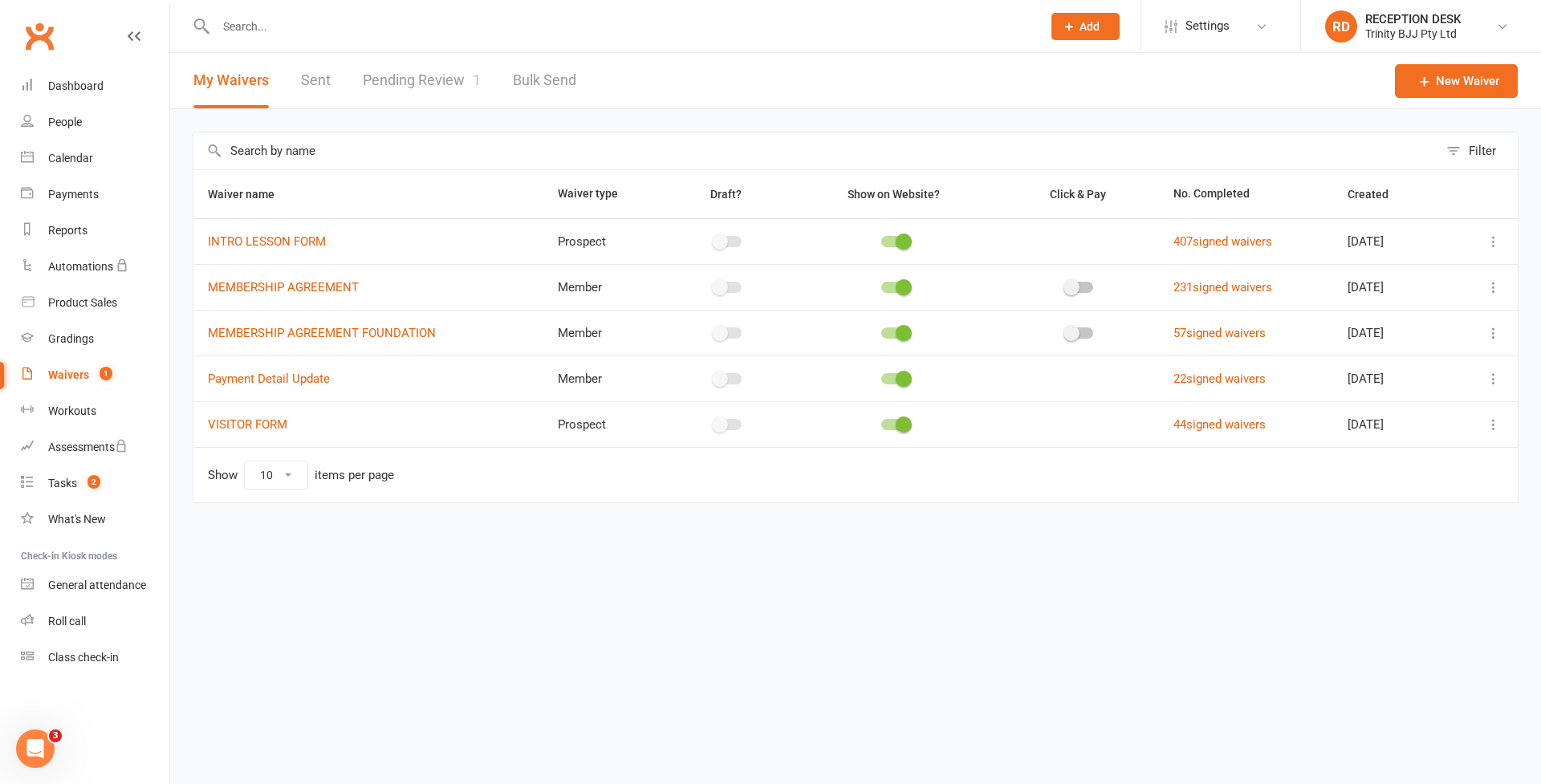
click at [414, 68] on link "Pending Review 1" at bounding box center [422, 80] width 118 height 55
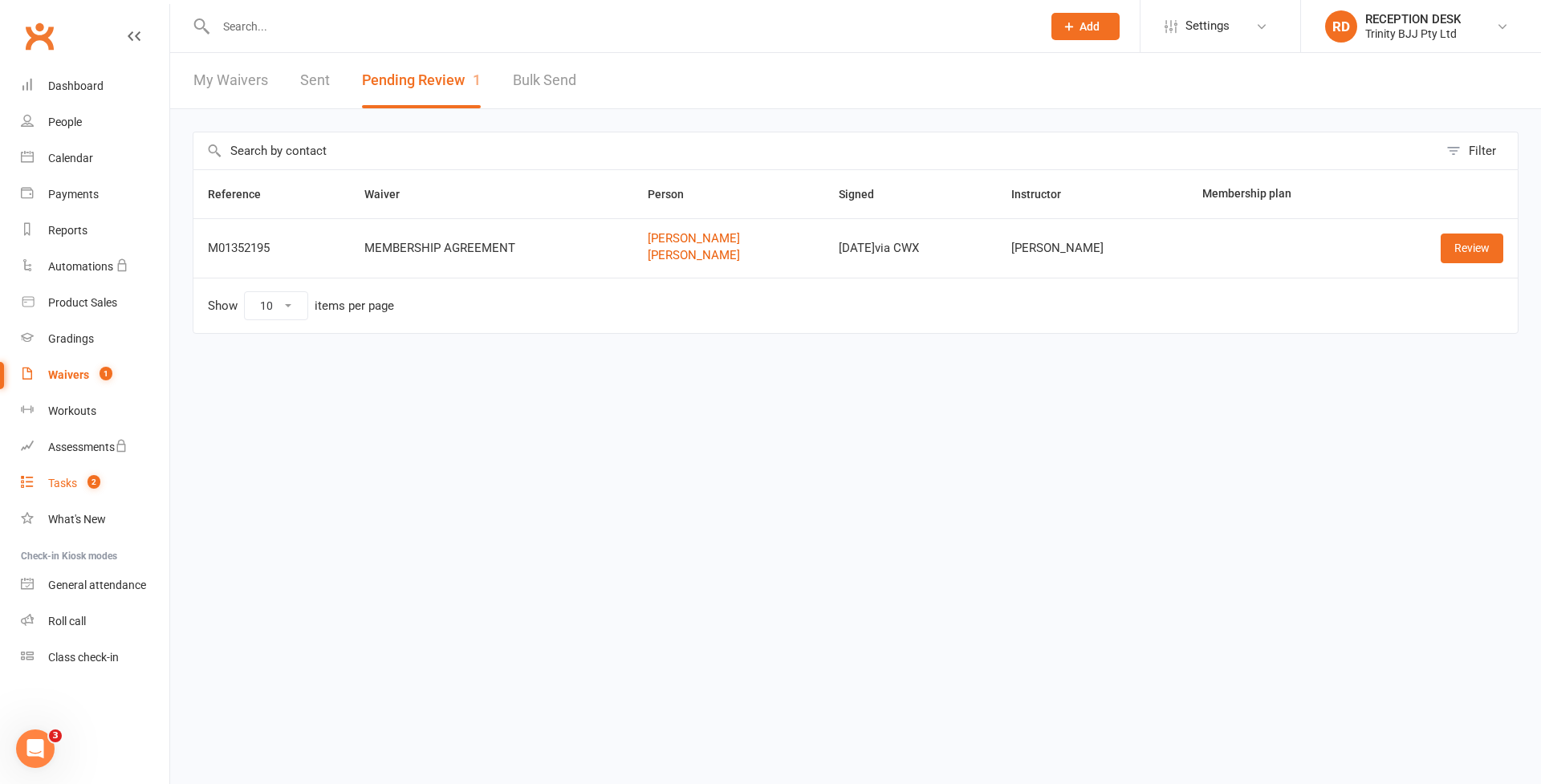
click at [73, 481] on div "Tasks" at bounding box center [62, 484] width 29 height 13
